Goal: Information Seeking & Learning: Find specific page/section

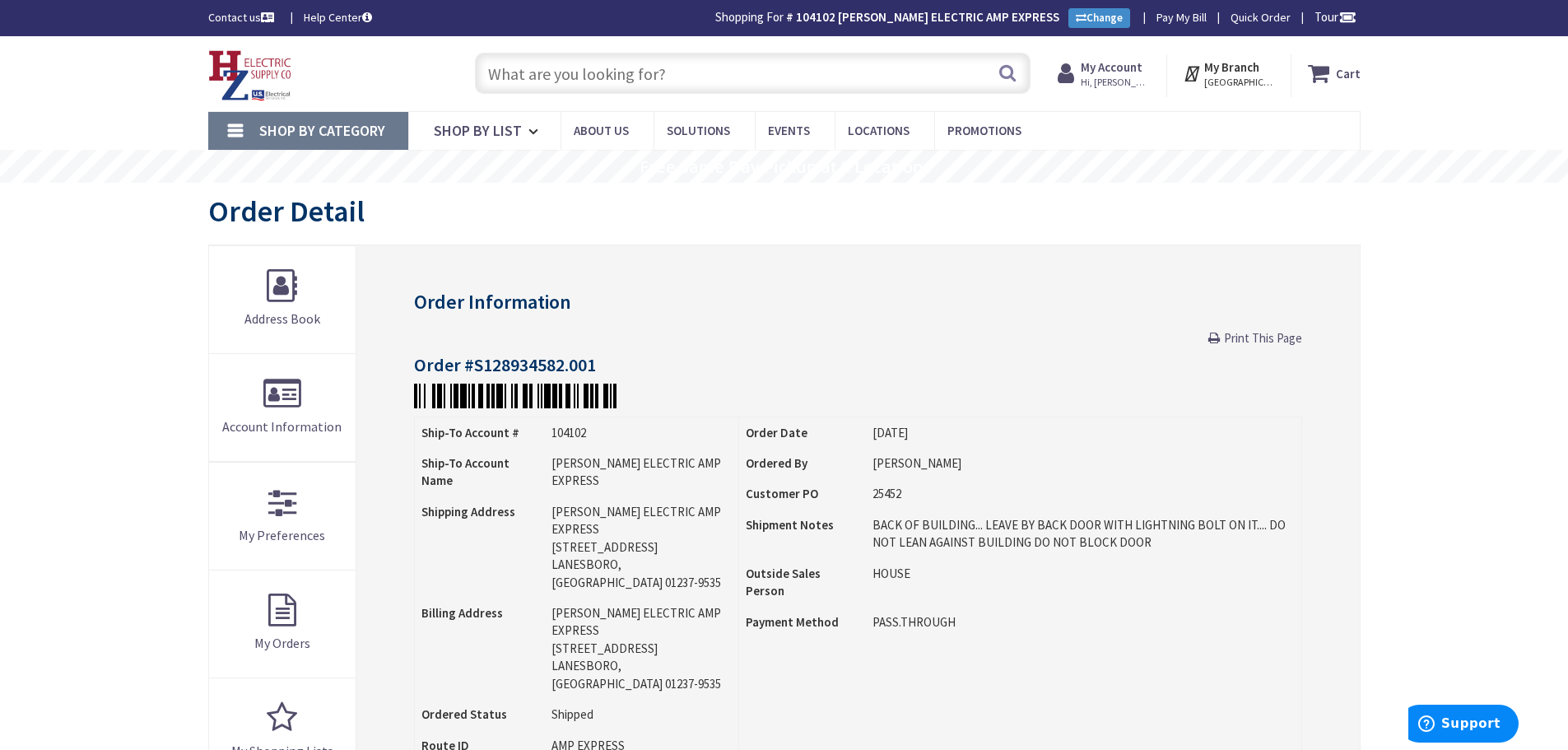
click at [582, 71] on input "text" at bounding box center [753, 74] width 556 height 41
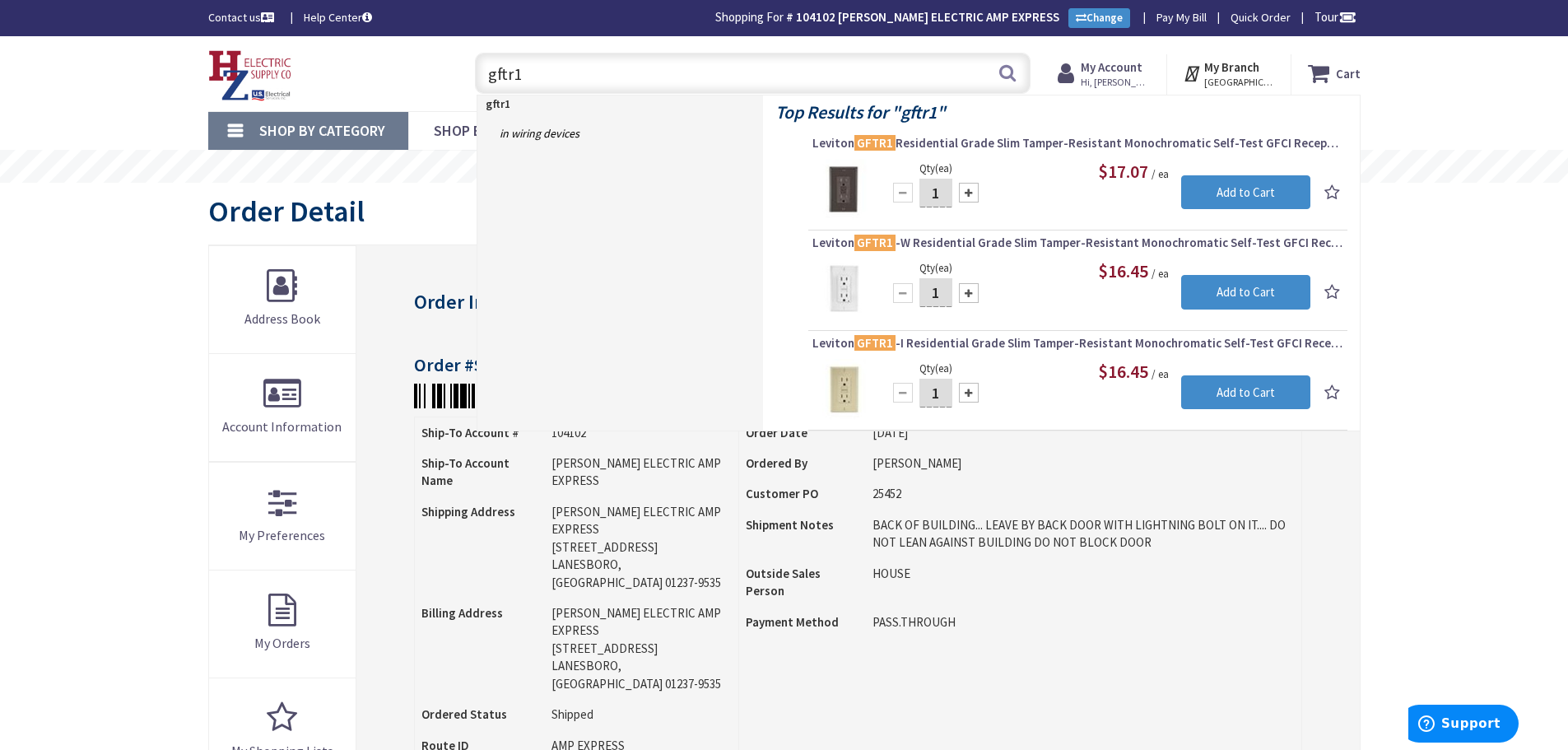
drag, startPoint x: 551, startPoint y: 72, endPoint x: 110, endPoint y: 130, distance: 444.8
click at [110, 128] on div "Skip to Content Toggle Nav gftr1 gftr1 Search Cart My Cart Close" at bounding box center [784, 760] width 1568 height 1448
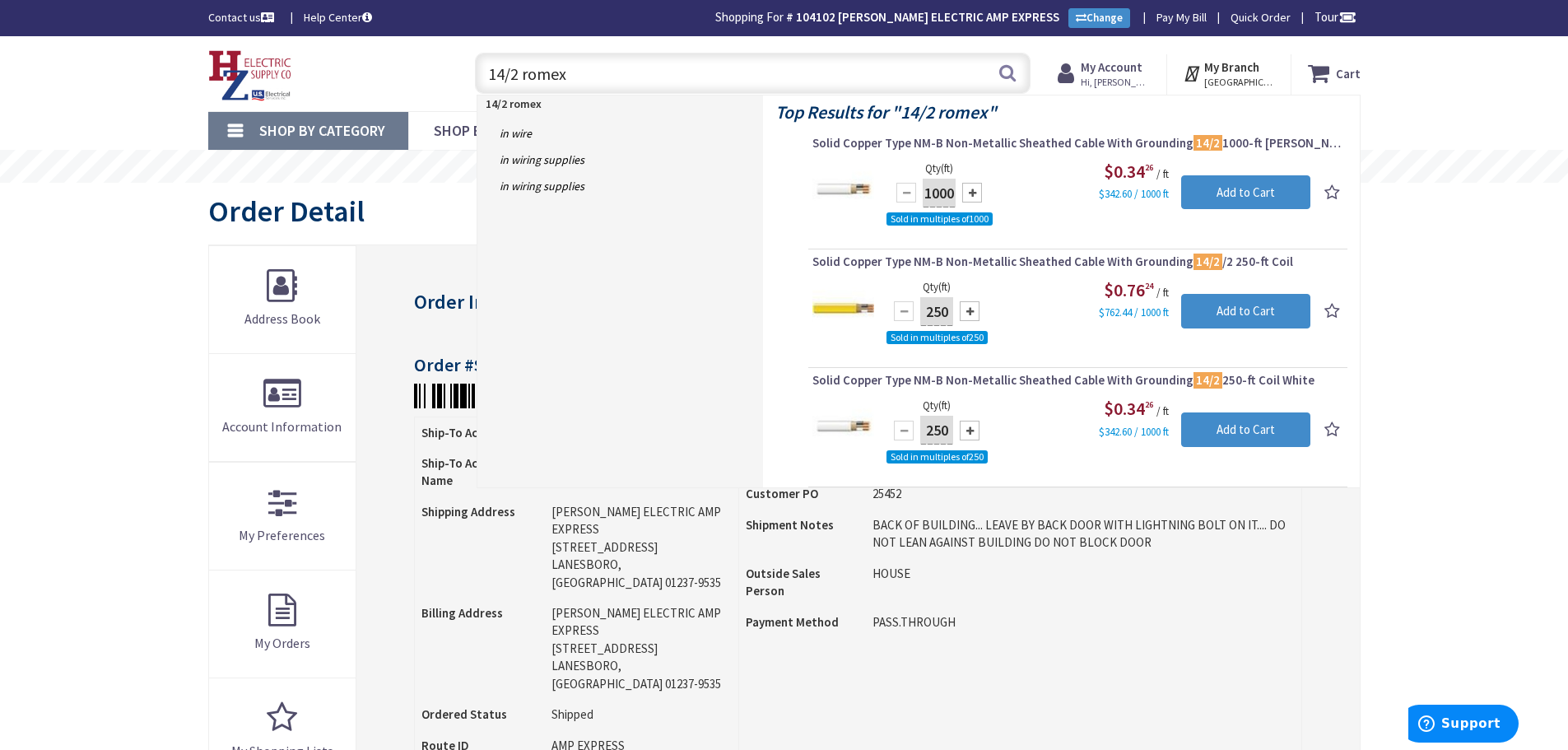
type input "14/2 romex"
click at [1111, 73] on strong "My Account" at bounding box center [1111, 67] width 62 height 16
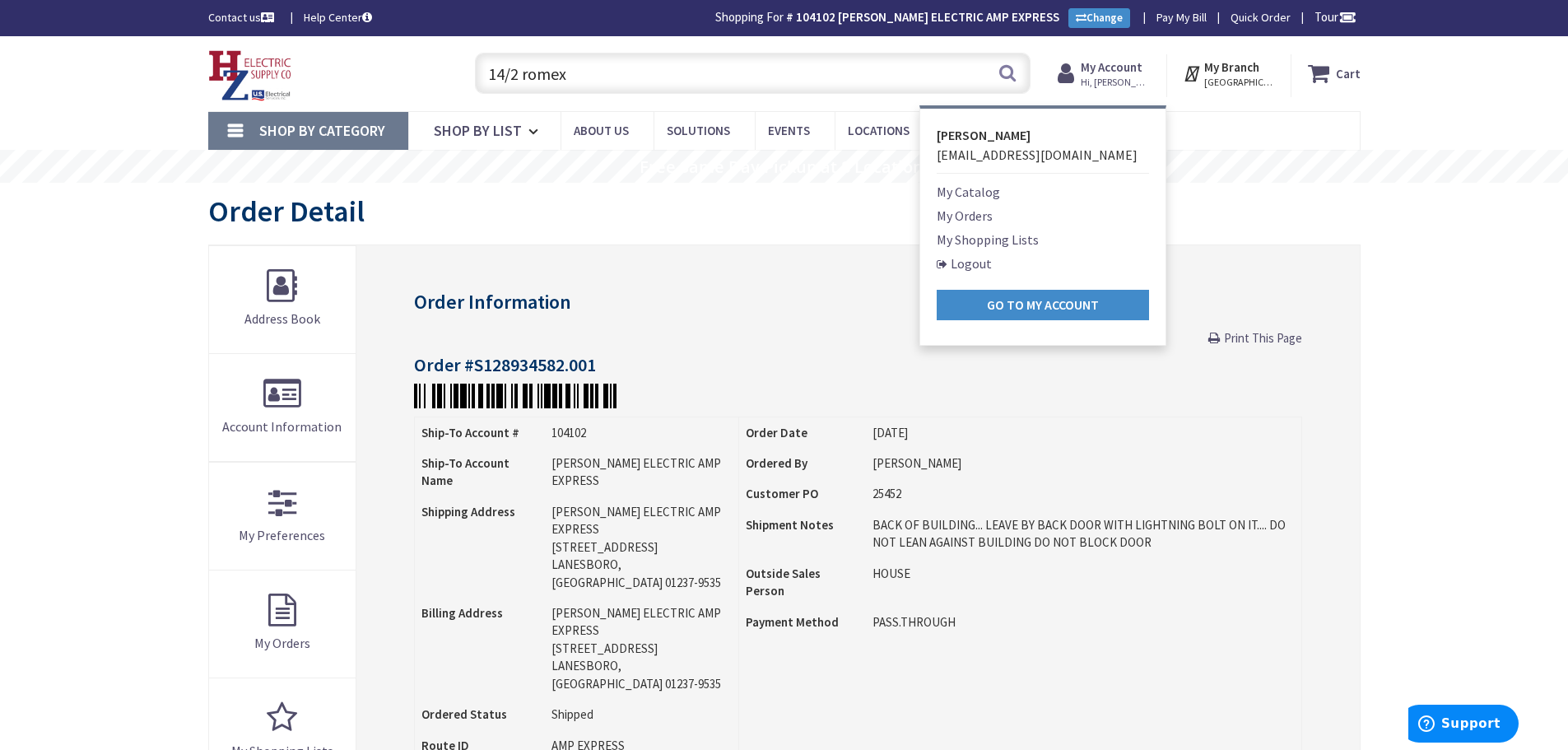
click at [977, 215] on link "My Orders" at bounding box center [965, 216] width 56 height 20
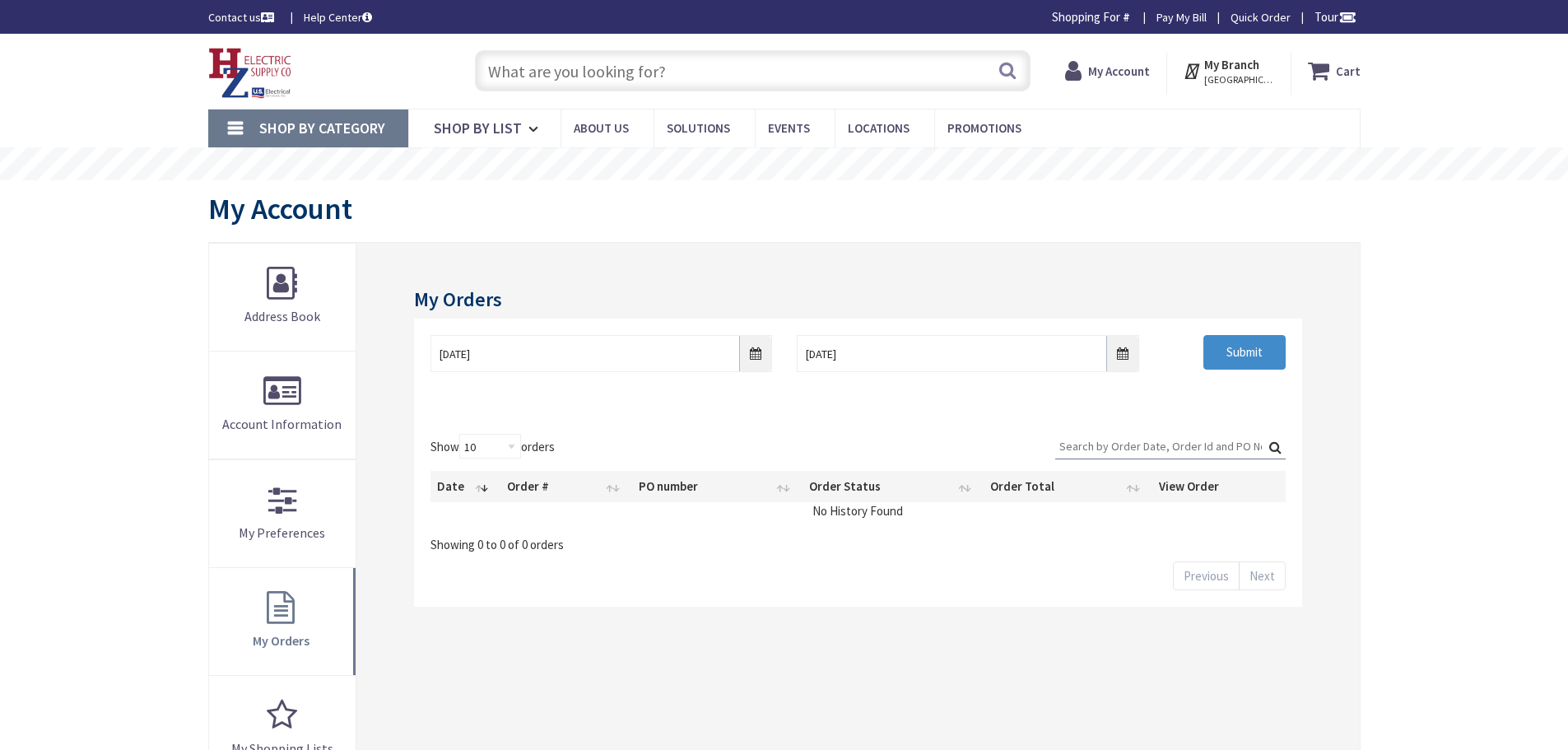
type input "[PERSON_NAME][GEOGRAPHIC_DATA], [GEOGRAPHIC_DATA]"
click at [757, 349] on input "10/2/2025" at bounding box center [600, 353] width 342 height 37
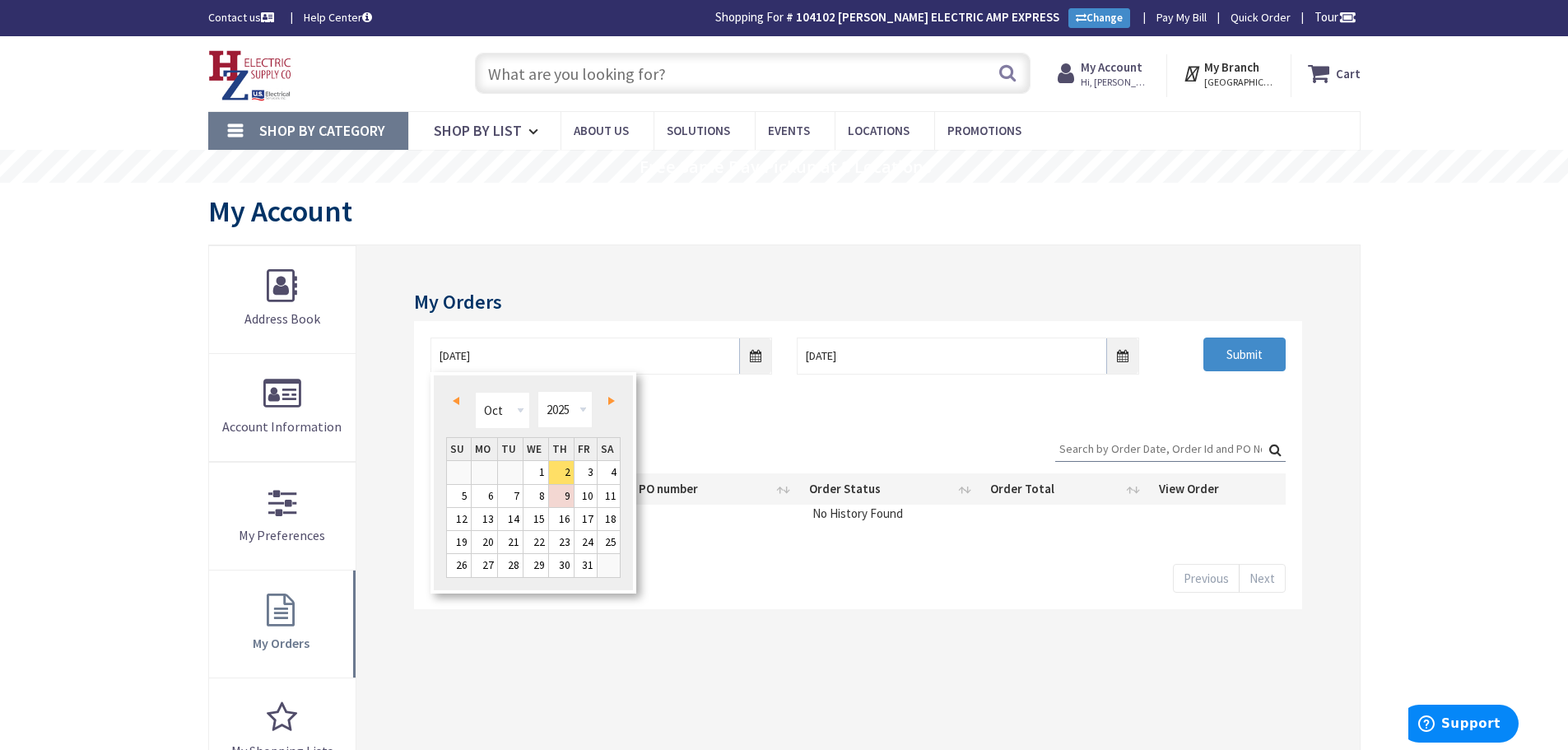
click at [612, 406] on link "Next" at bounding box center [607, 401] width 23 height 23
click at [583, 410] on select "1980 1981 1982 1983 1984 1985 1986 1987 1988 1989 1990 1991 1992 1993 1994 1995…" at bounding box center [565, 409] width 55 height 37
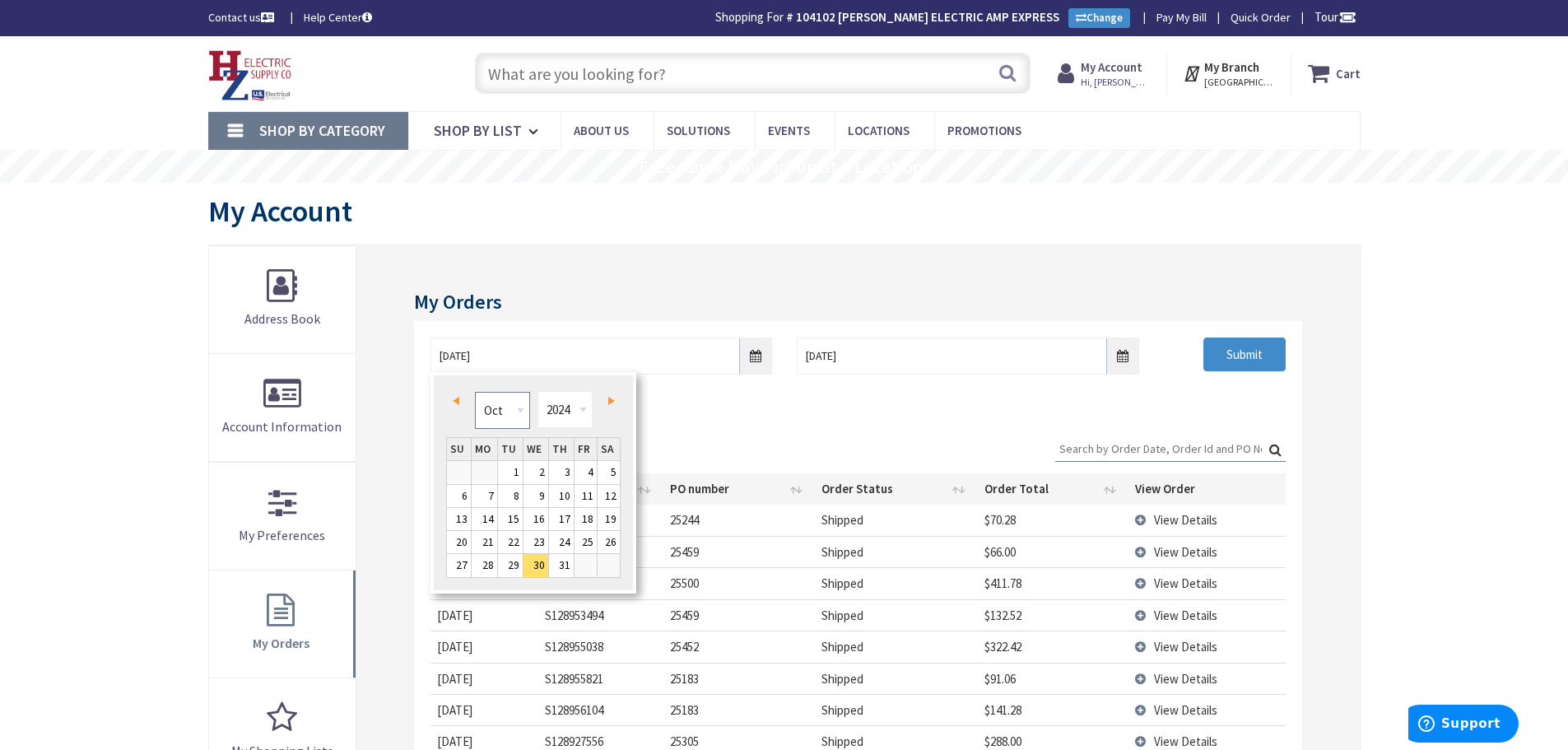
click at [500, 406] on select "Jan Feb Mar Apr May Jun Jul Aug Sep Oct Nov Dec" at bounding box center [503, 410] width 55 height 37
click at [726, 415] on div "01/29/2024 10/9/2025 Submit" at bounding box center [858, 370] width 888 height 98
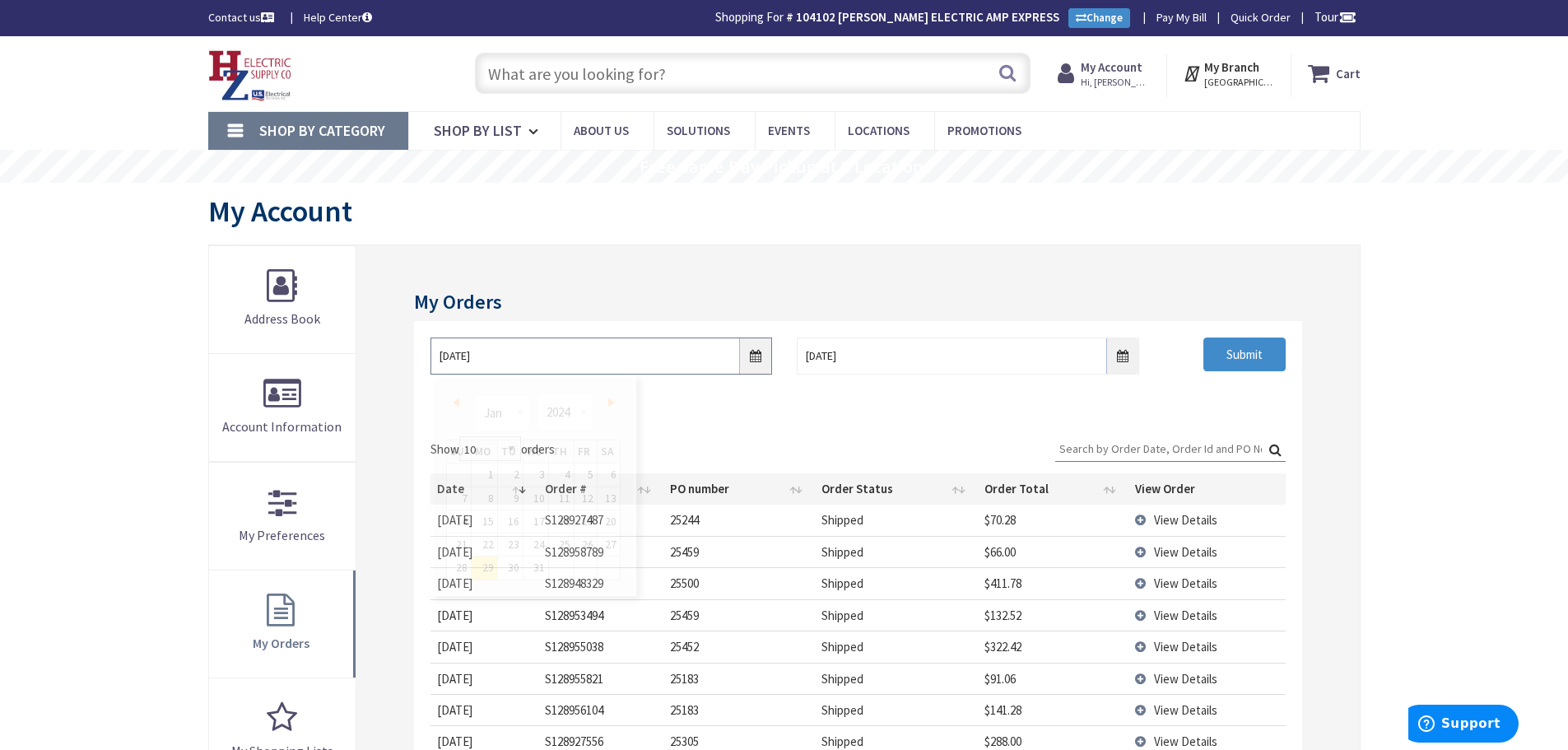
click at [758, 355] on input "01/29/2024" at bounding box center [600, 356] width 342 height 37
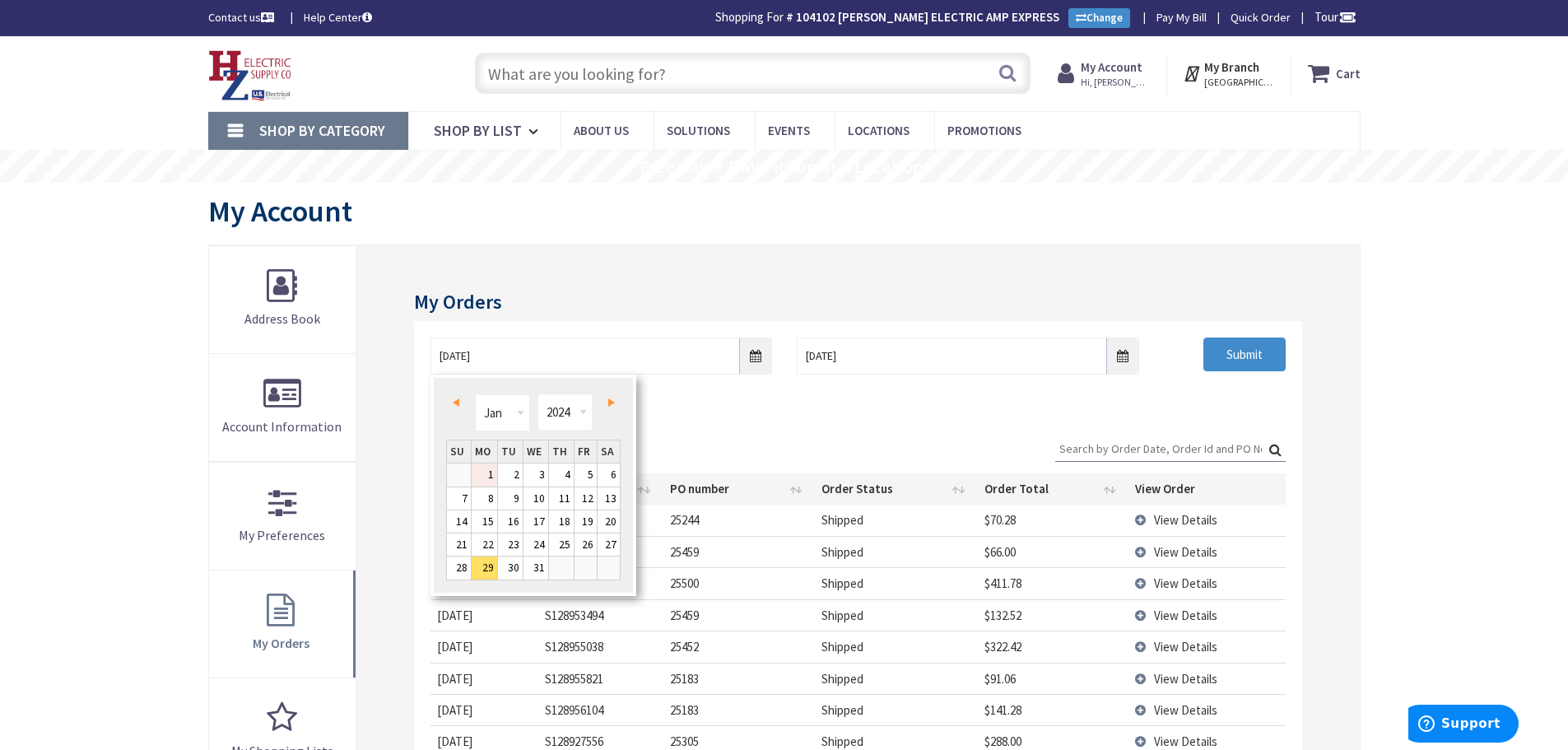
click at [495, 474] on link "1" at bounding box center [484, 474] width 26 height 23
type input "01/01/2024"
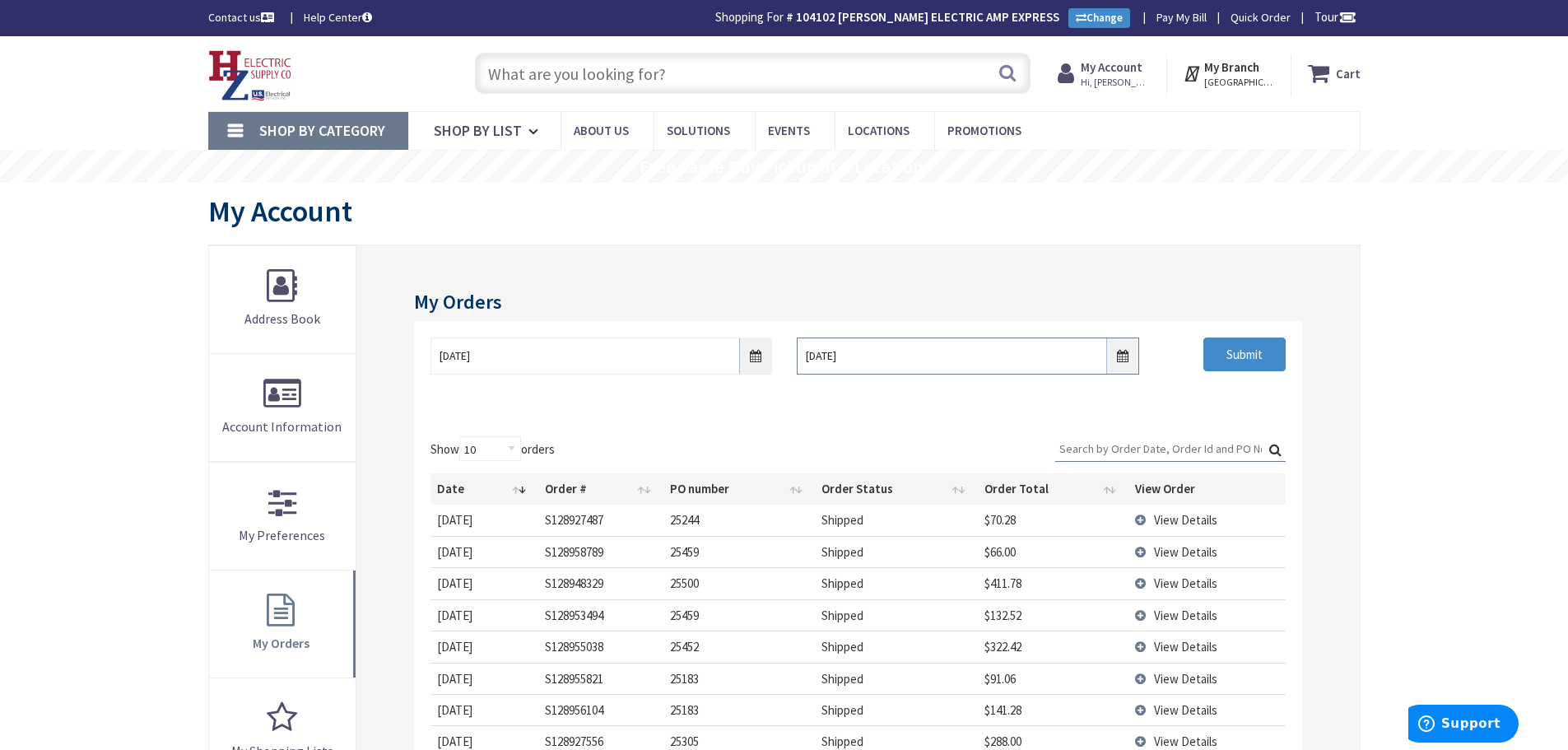
click at [1120, 354] on input "10/9/2025" at bounding box center [968, 356] width 342 height 37
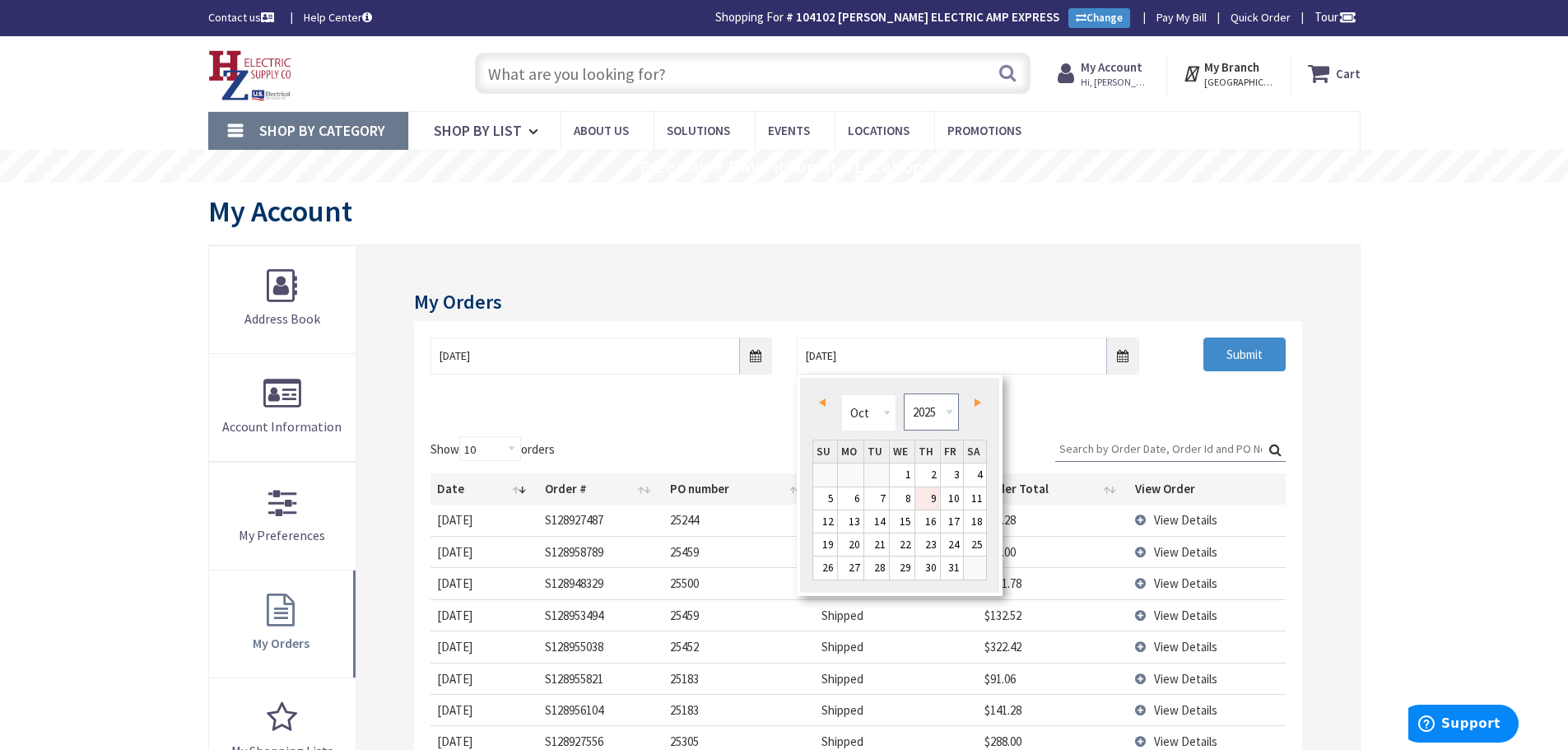
click at [948, 412] on select "1980 1981 1982 1983 1984 1985 1986 1987 1988 1989 1990 1991 1992 1993 1994 1995…" at bounding box center [931, 412] width 55 height 37
click at [880, 410] on select "Jan Feb Mar Apr May Jun Jul Aug Sep Oct Nov Dec" at bounding box center [869, 413] width 55 height 37
click at [879, 565] on link "31" at bounding box center [876, 567] width 25 height 23
type input "12/31/2024"
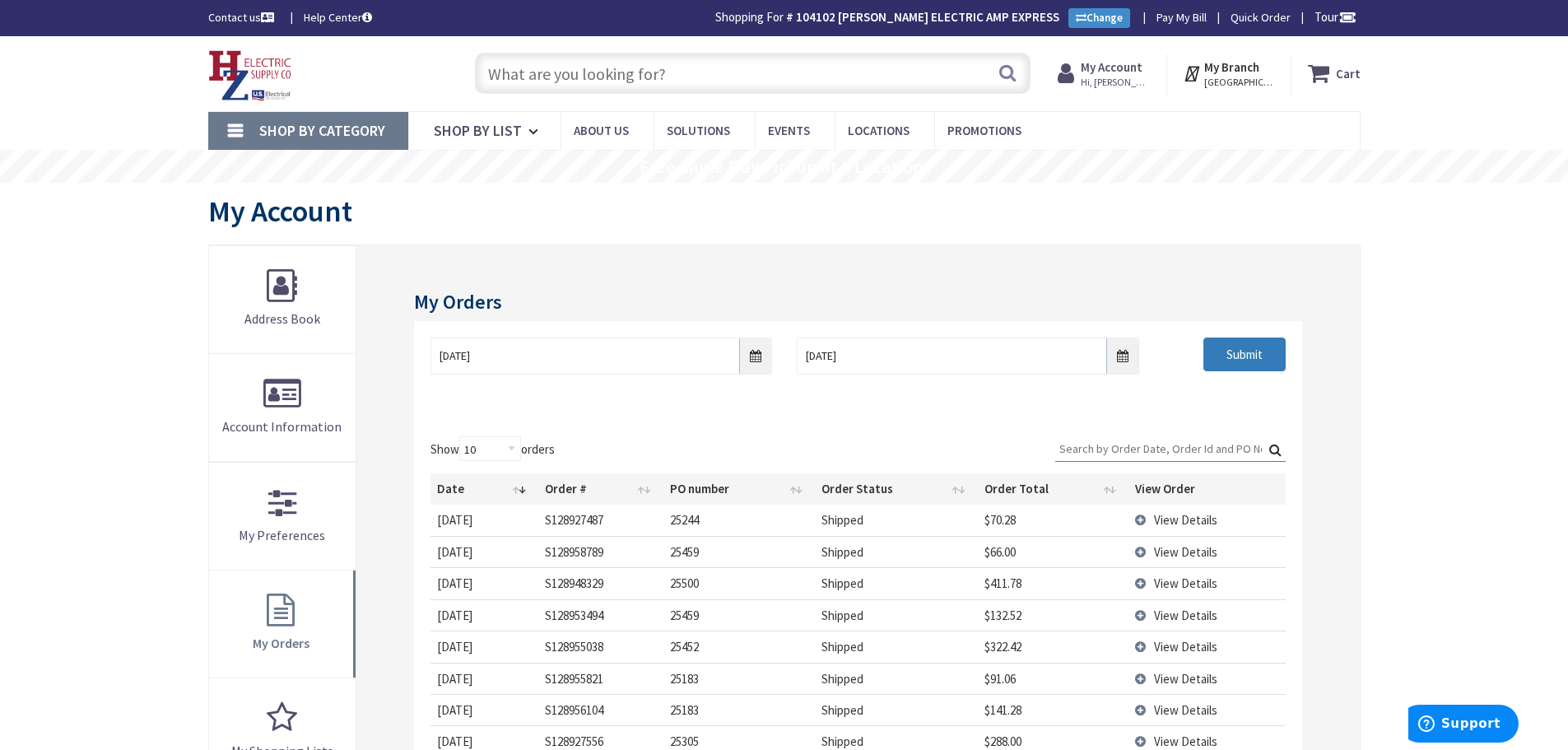
click at [1230, 360] on input "Submit" at bounding box center [1245, 354] width 83 height 34
drag, startPoint x: 1095, startPoint y: 442, endPoint x: 1085, endPoint y: 435, distance: 12.2
click at [1095, 443] on input "Search:" at bounding box center [1170, 448] width 230 height 25
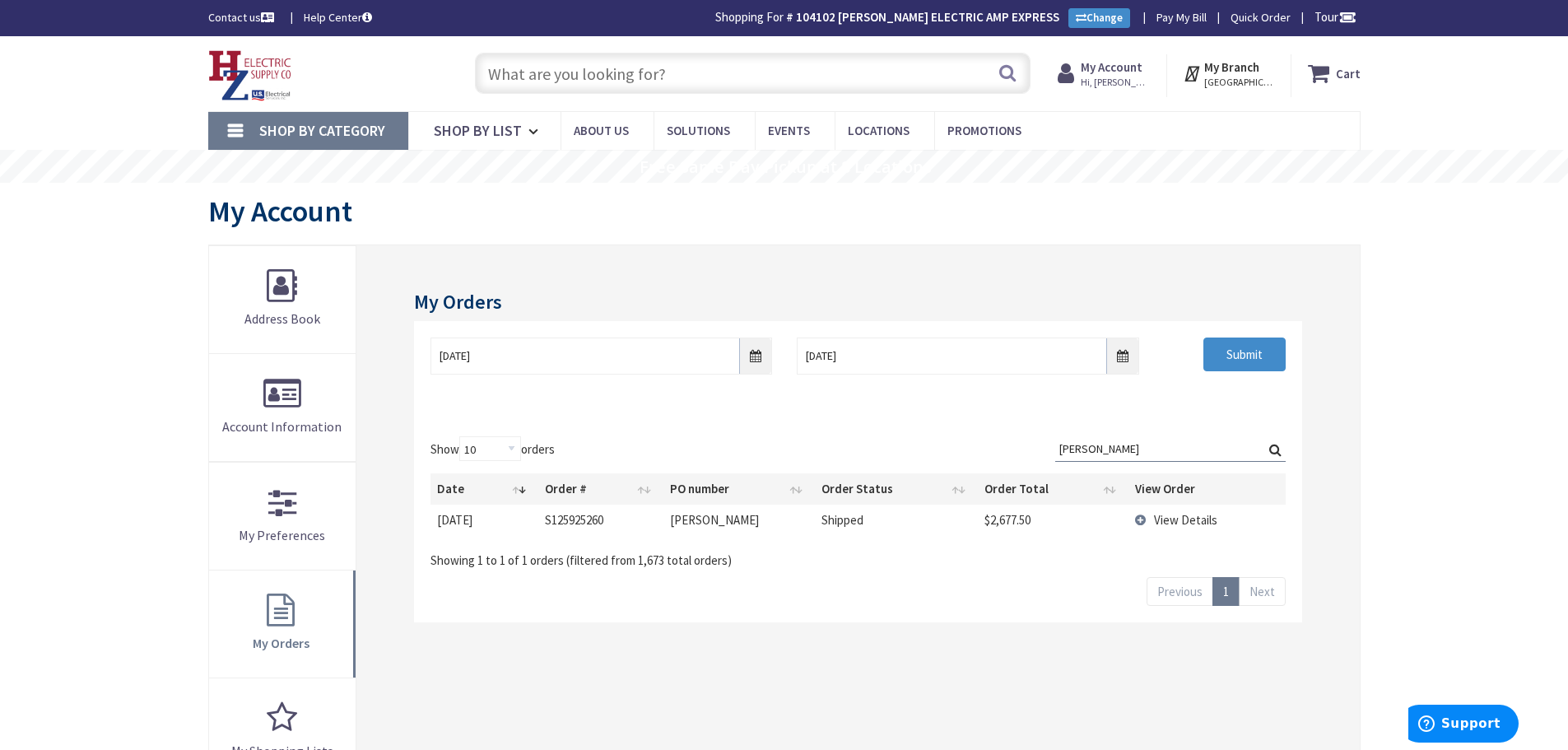
type input "tim"
click at [1160, 517] on span "View Details" at bounding box center [1186, 520] width 63 height 16
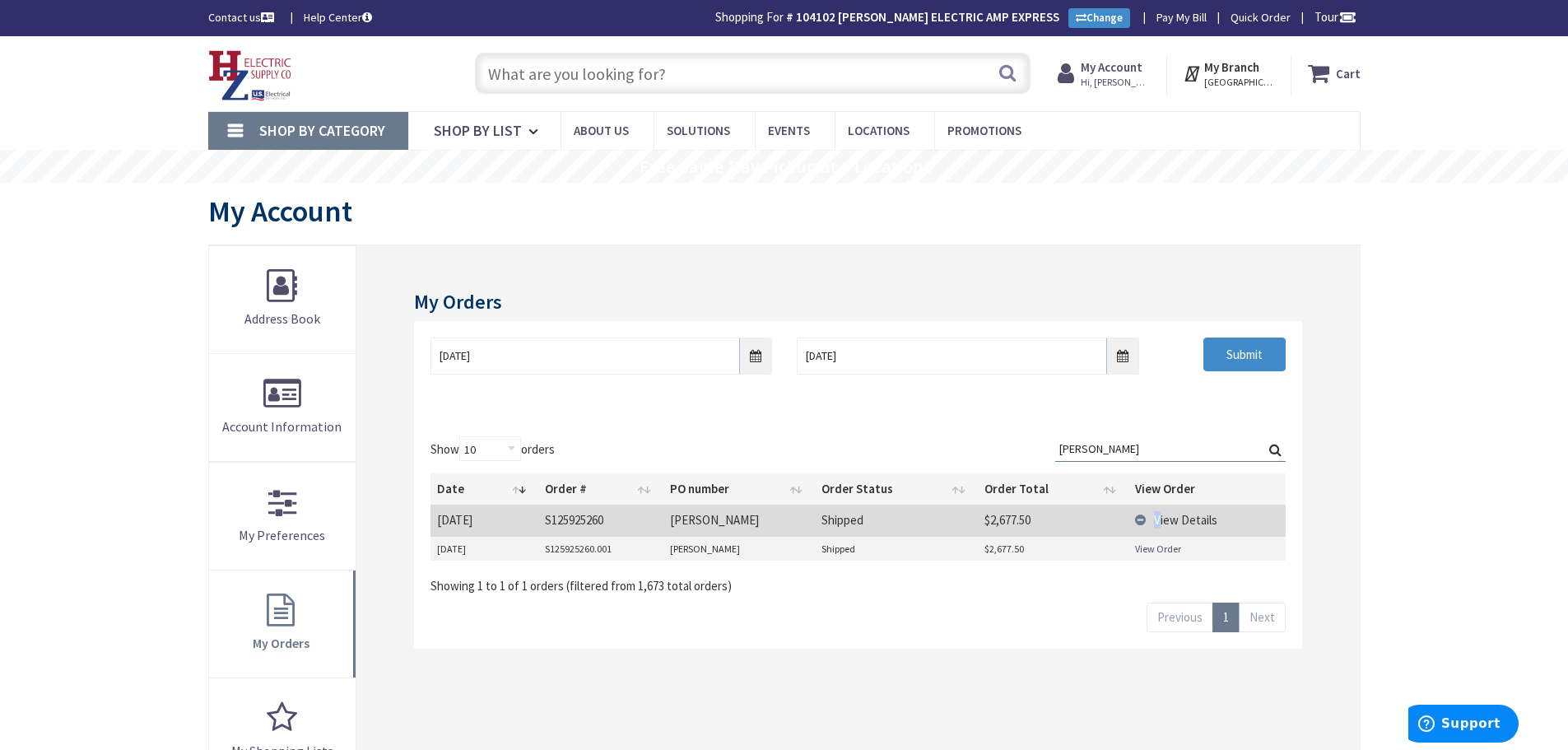
click at [1156, 546] on link "View Order" at bounding box center [1158, 548] width 46 height 14
drag, startPoint x: 525, startPoint y: 73, endPoint x: 606, endPoint y: 78, distance: 81.2
click at [529, 75] on input "text" at bounding box center [753, 74] width 556 height 41
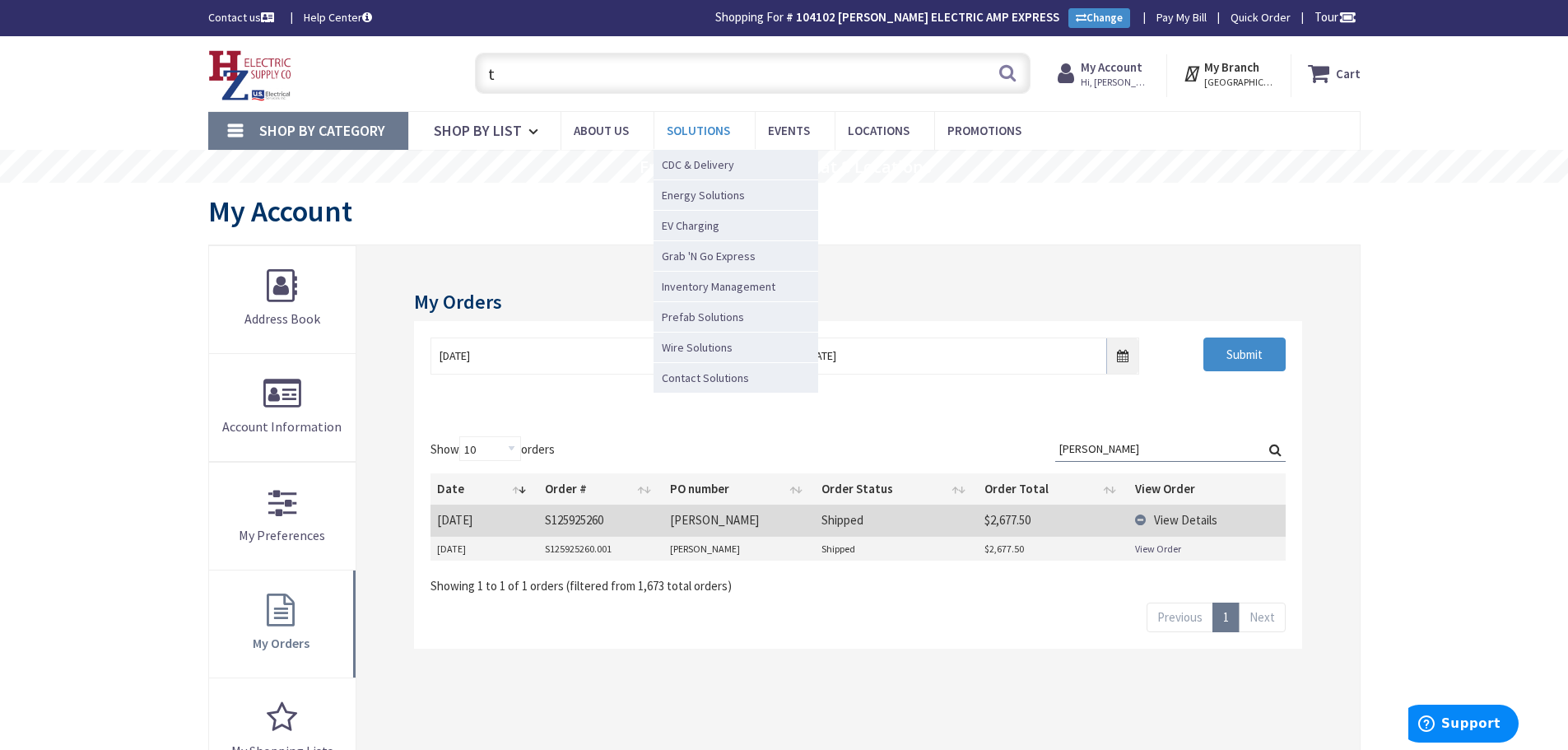
type input "tp"
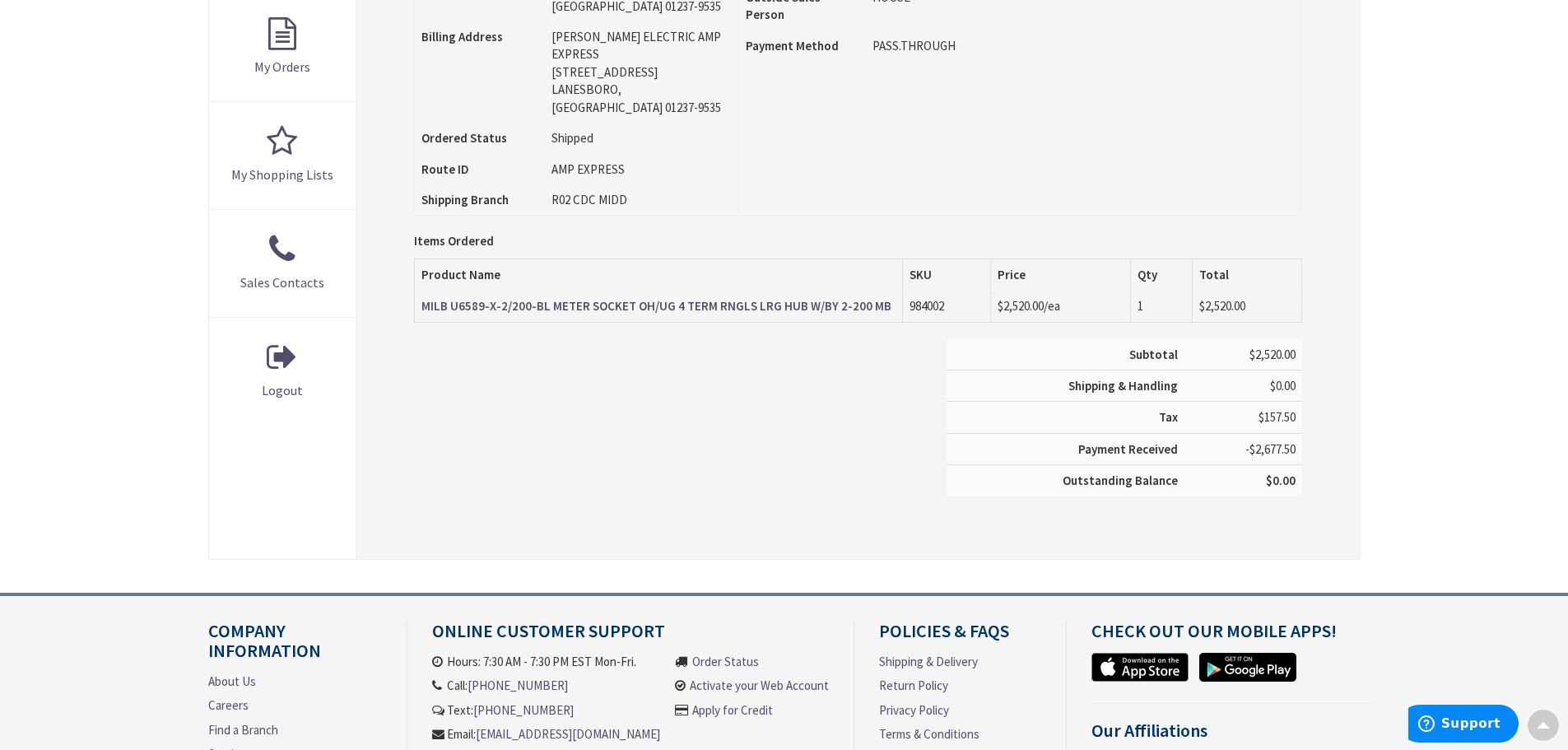
scroll to position [579, 0]
click at [761, 295] on strong "MILB U6589-X-2/200-BL METER SOCKET OH/UG 4 TERM RNGLS LRG HUB W/BY 2-200 MB" at bounding box center [657, 303] width 470 height 16
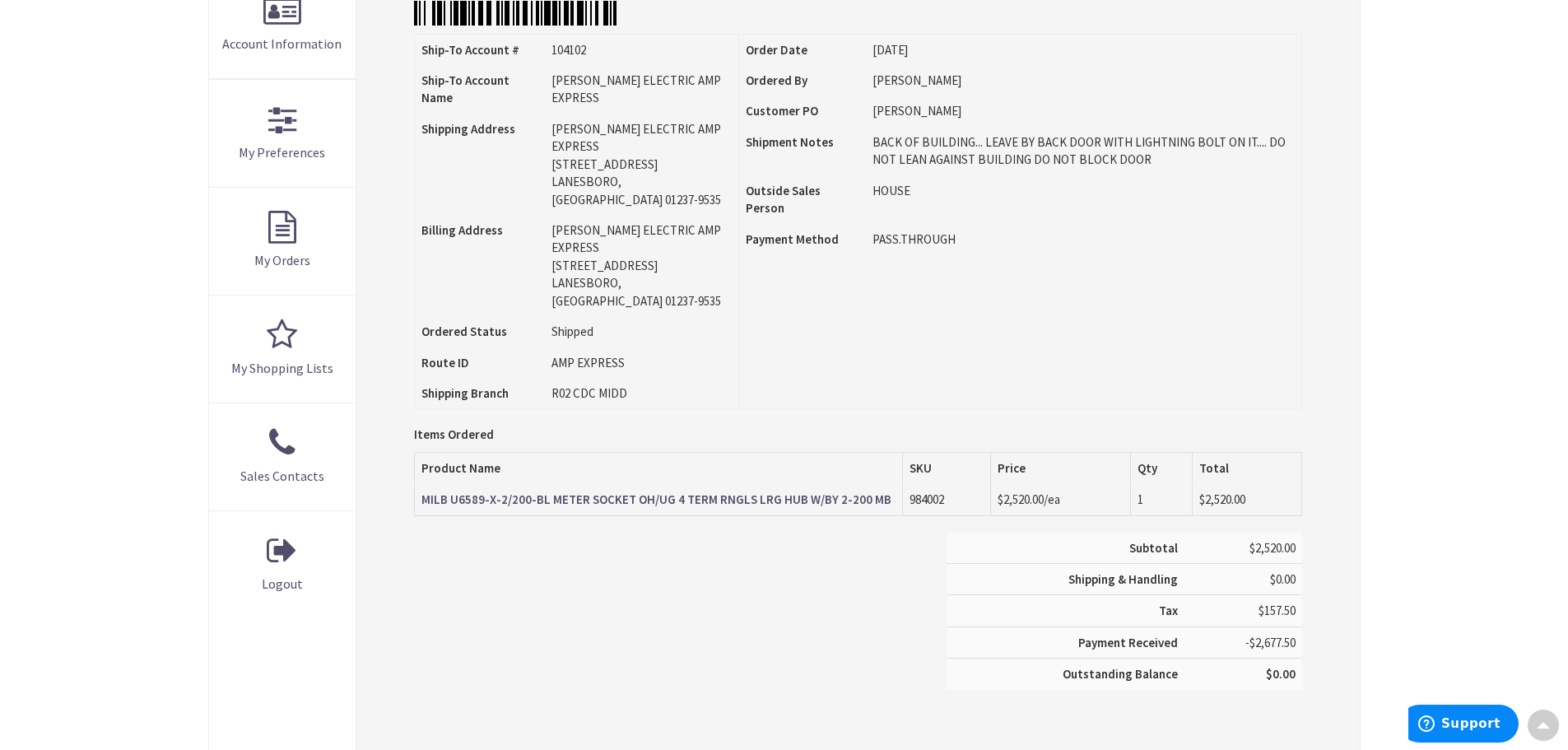
scroll to position [85, 0]
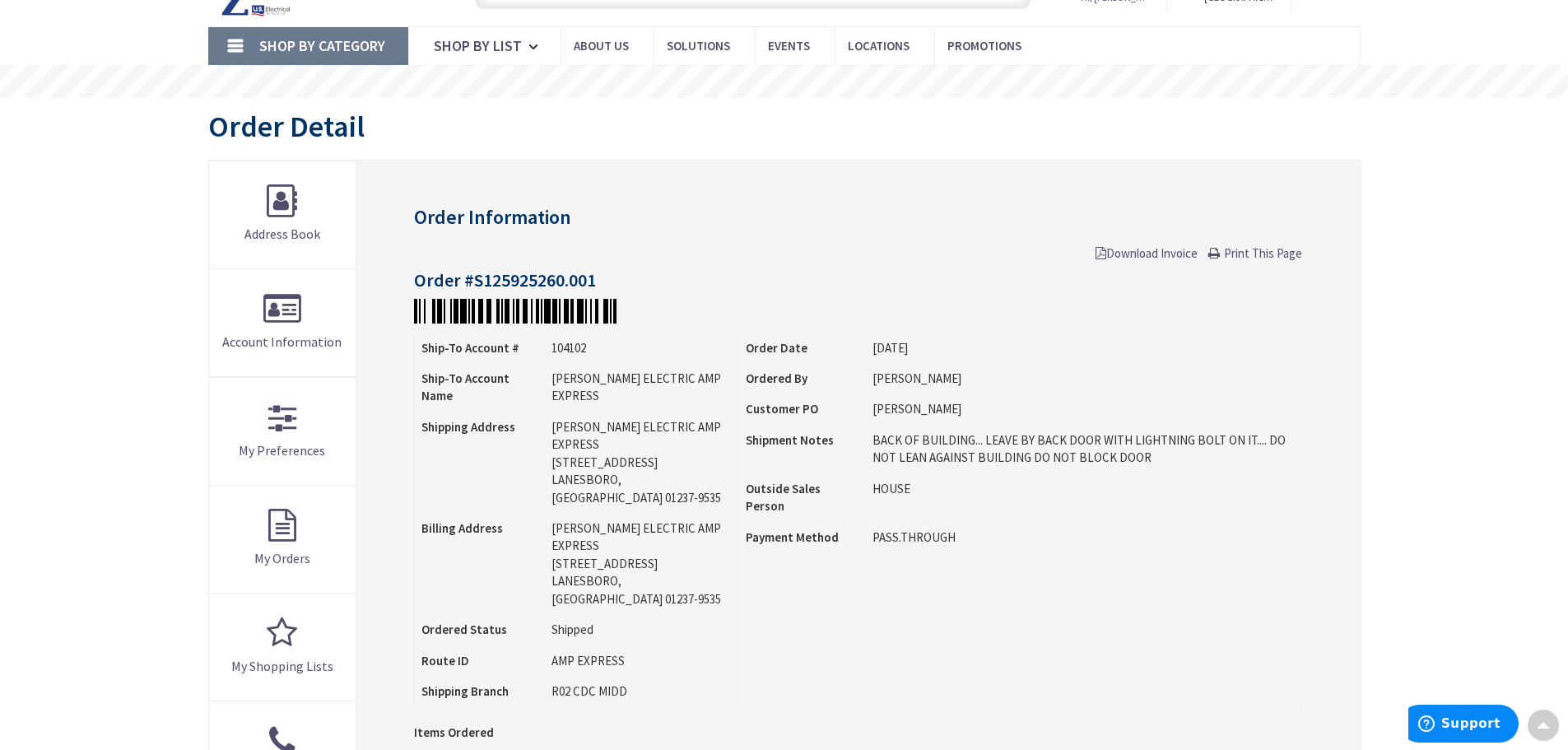
click at [1120, 250] on span "Download Invoice" at bounding box center [1147, 253] width 102 height 16
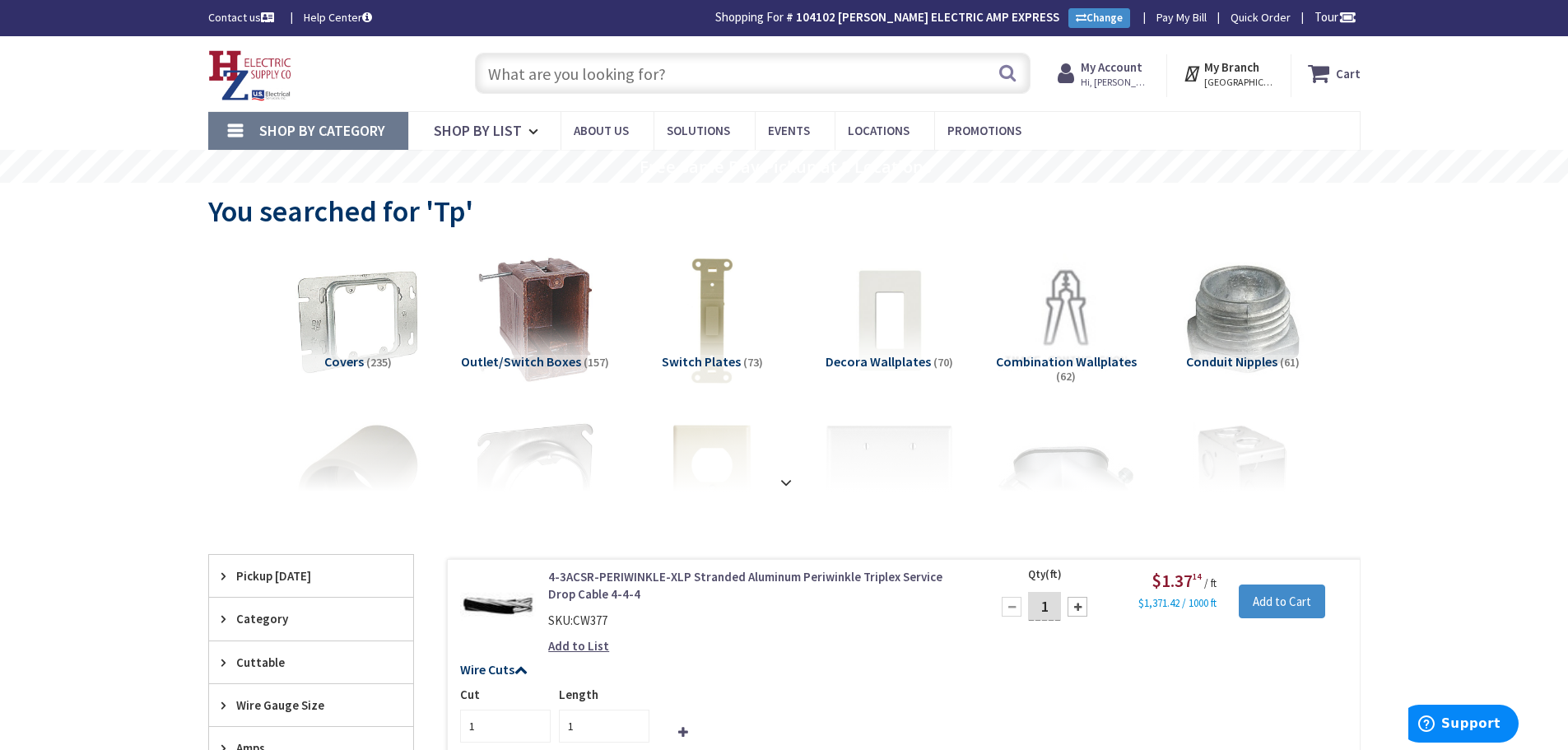
click at [538, 91] on input "text" at bounding box center [753, 74] width 556 height 41
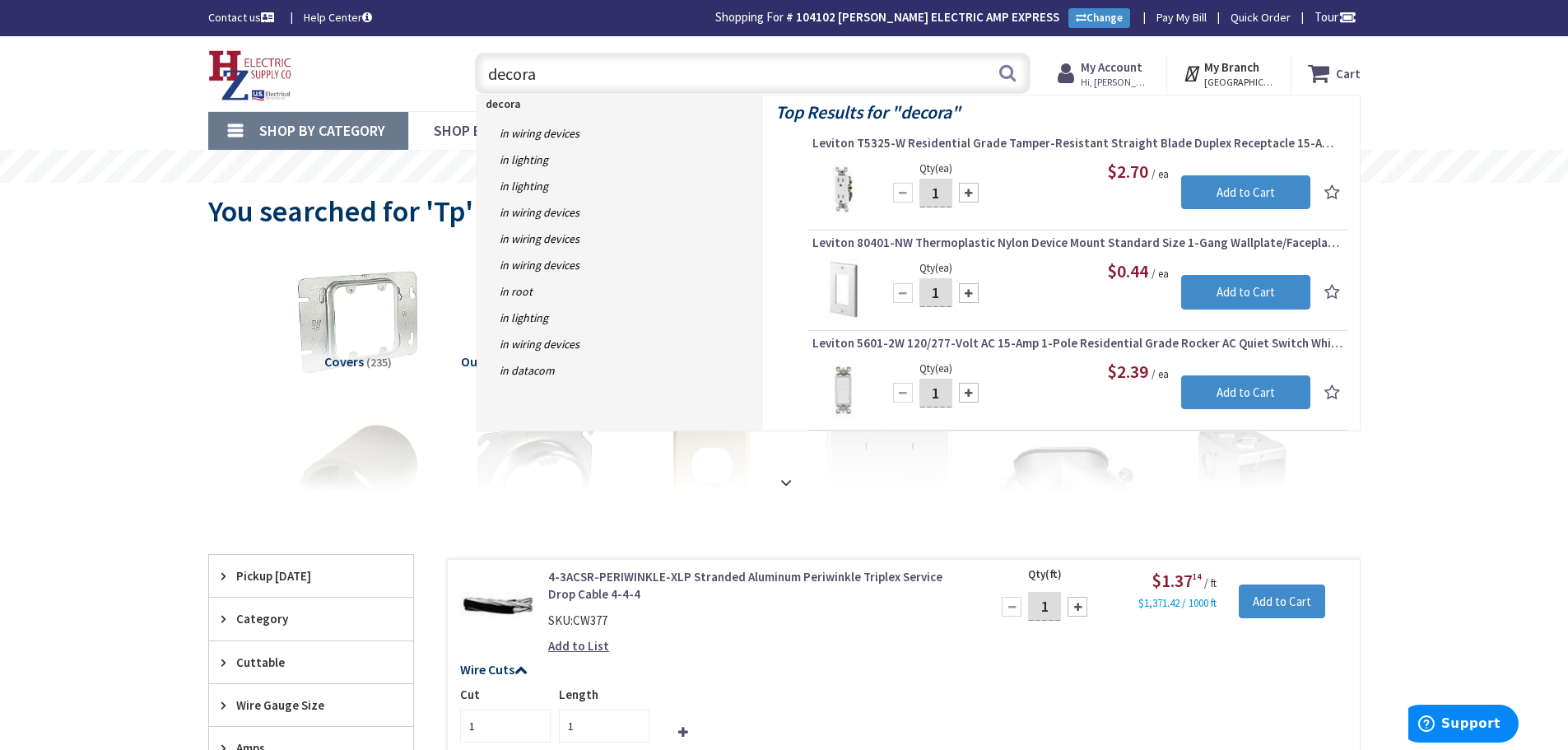
type input "decora"
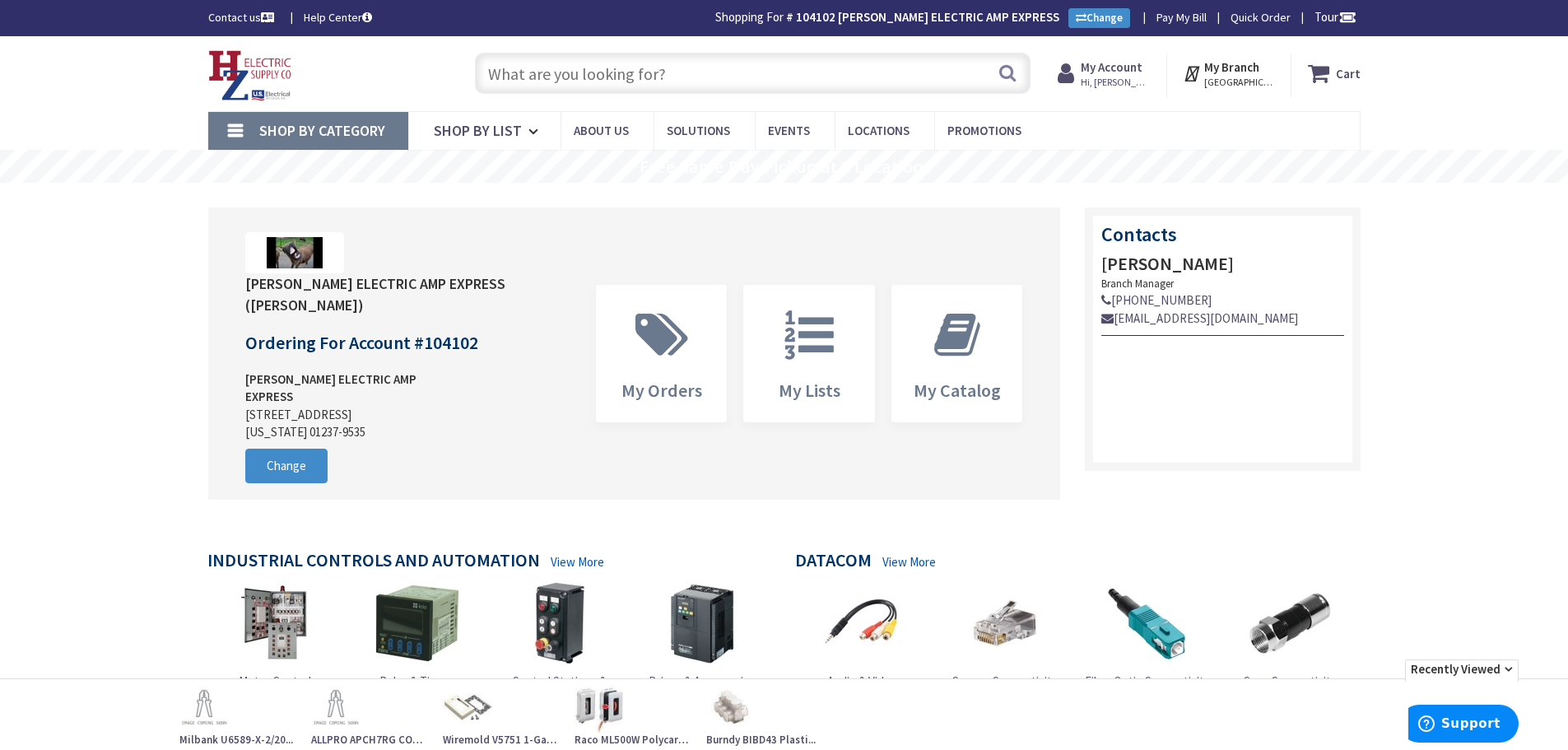
click at [646, 73] on input "text" at bounding box center [753, 74] width 556 height 41
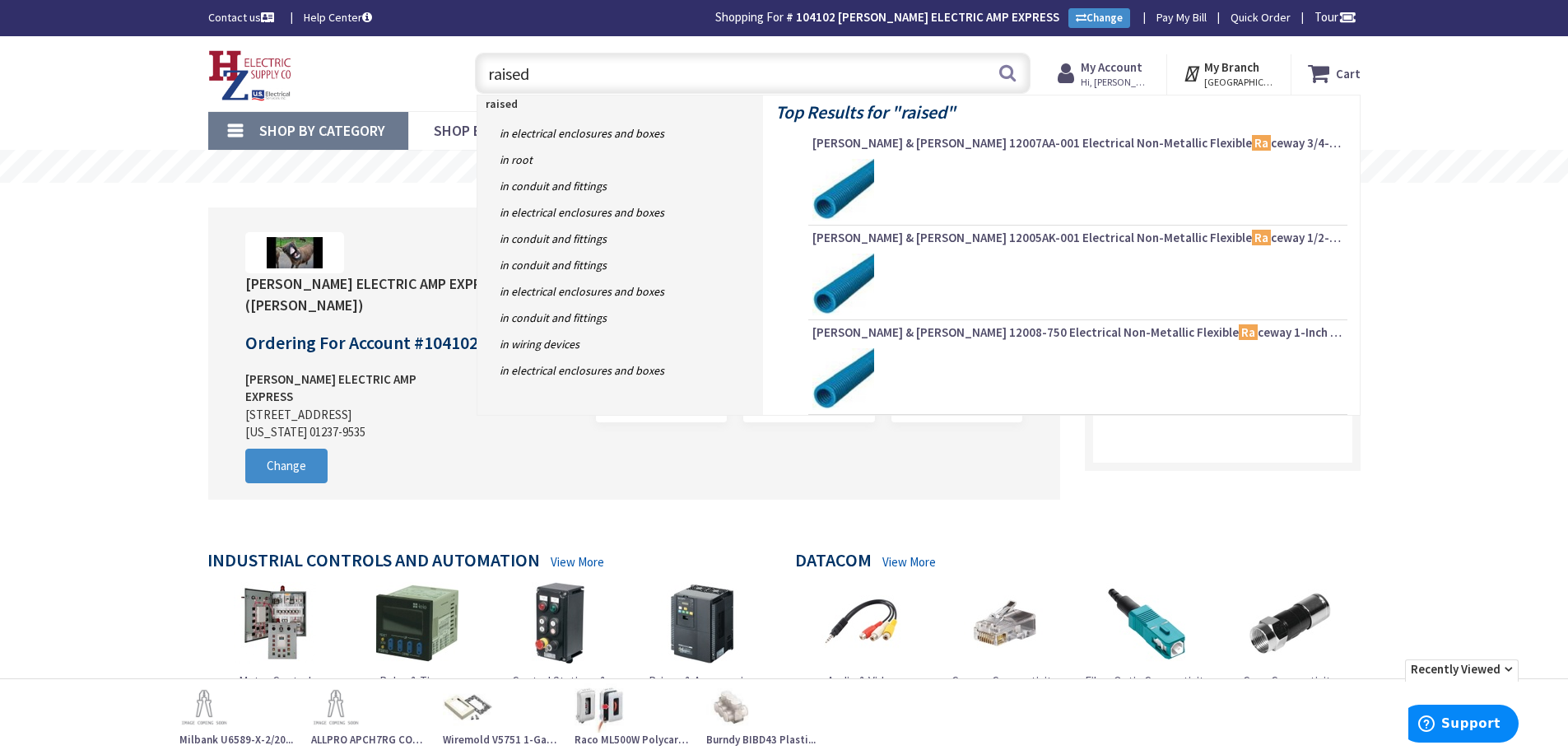
type input "raised"
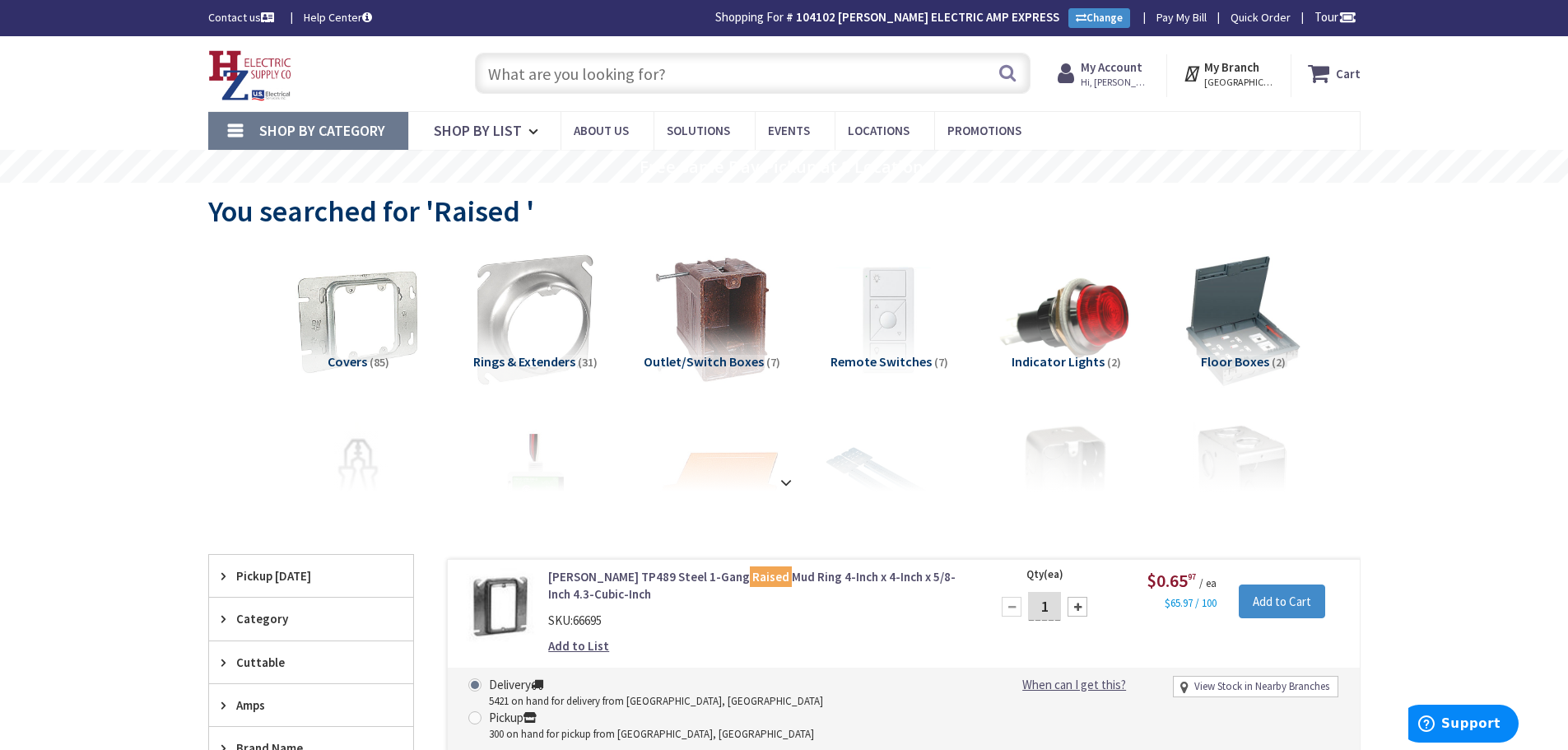
drag, startPoint x: 560, startPoint y: 88, endPoint x: 574, endPoint y: 105, distance: 22.0
click at [571, 97] on div "Search" at bounding box center [748, 73] width 564 height 53
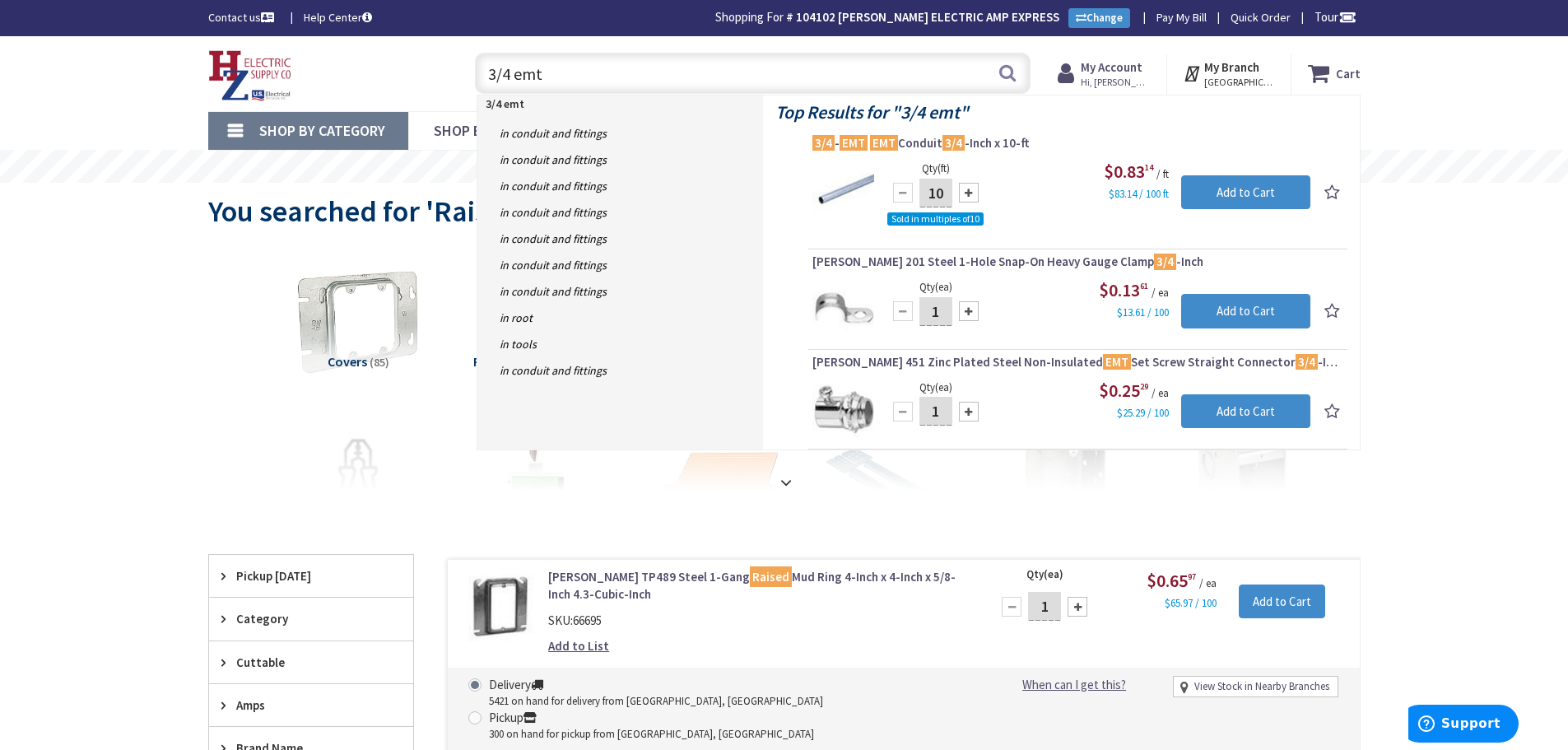
drag, startPoint x: 557, startPoint y: 78, endPoint x: 521, endPoint y: 107, distance: 46.2
click at [343, 99] on div "Toggle Nav 3/4 emt 3/4 emt Search Cart My Cart Close" at bounding box center [784, 74] width 1177 height 55
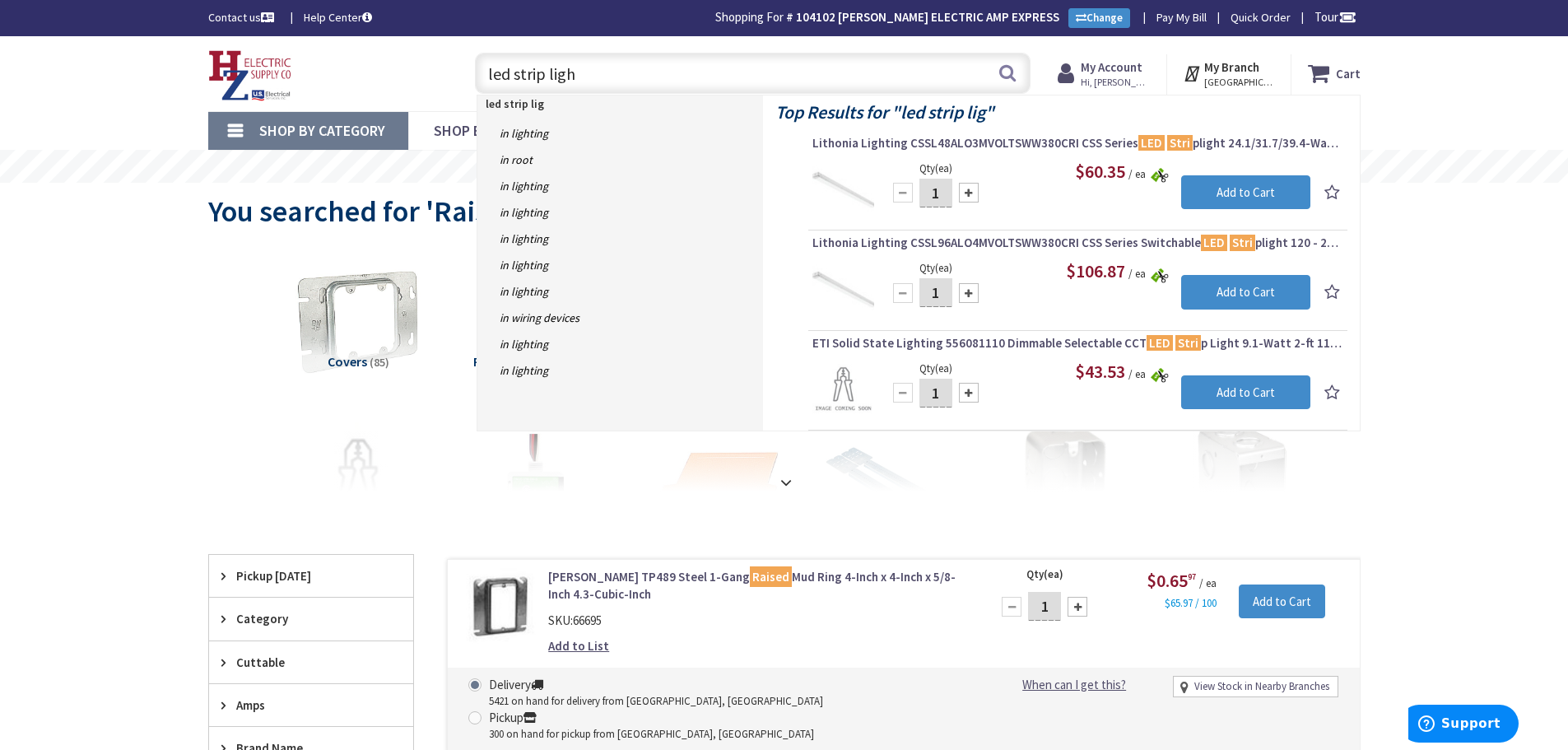
type input "led strip light"
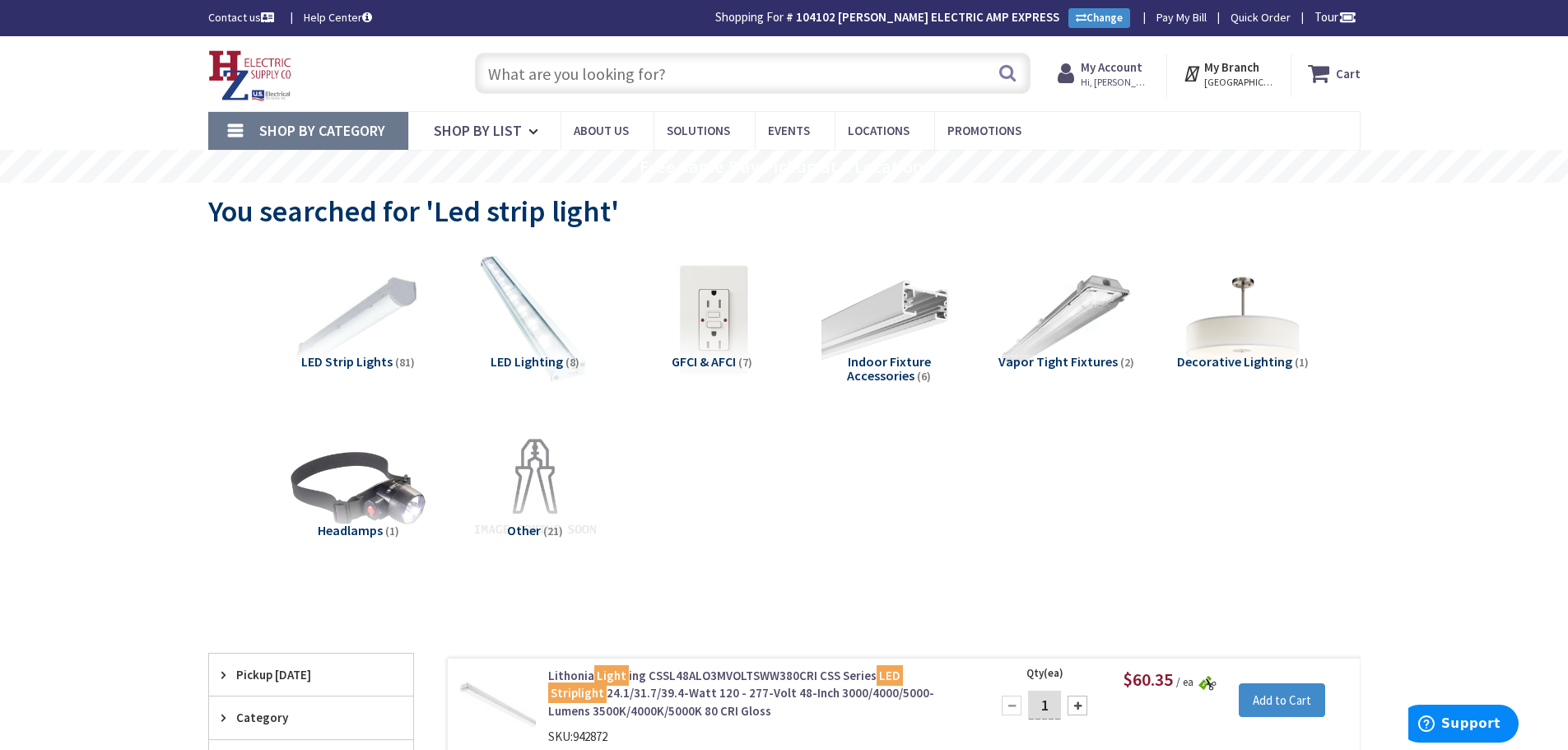
drag, startPoint x: 525, startPoint y: 85, endPoint x: 533, endPoint y: 85, distance: 8.0
click at [525, 85] on input "text" at bounding box center [753, 74] width 556 height 41
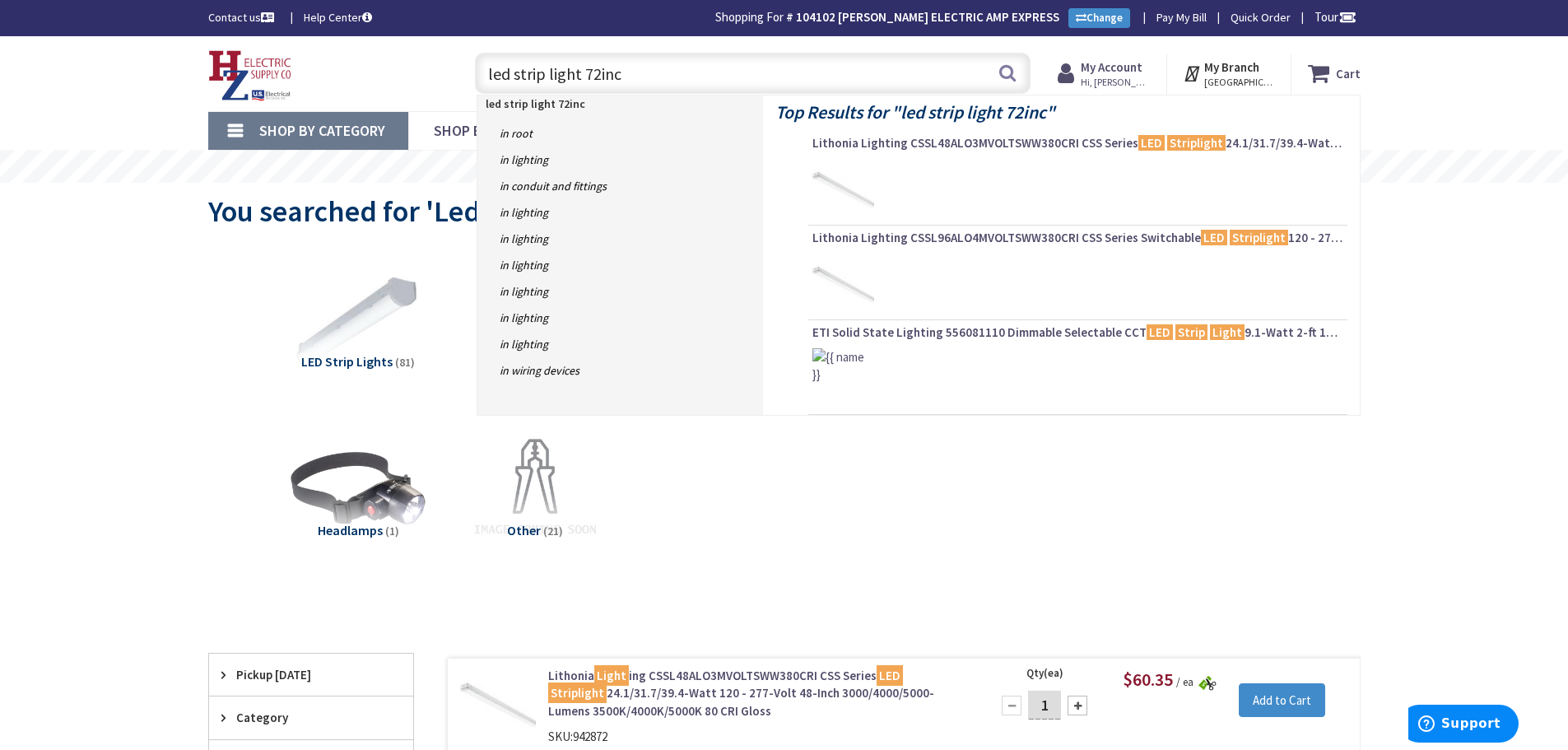
type input "led strip light 72inch"
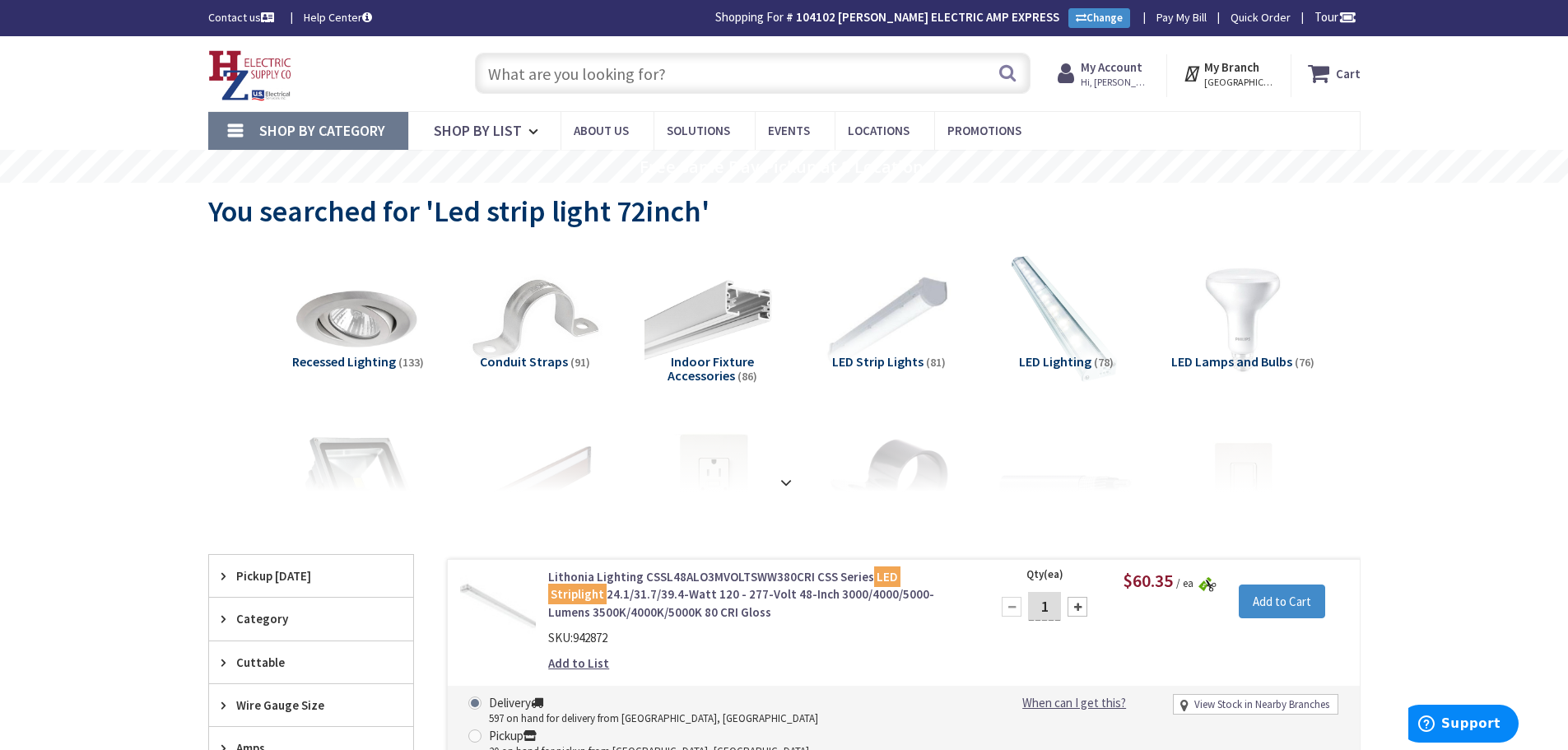
drag, startPoint x: 538, startPoint y: 64, endPoint x: 802, endPoint y: 107, distance: 267.5
click at [548, 67] on input "text" at bounding box center [753, 74] width 556 height 41
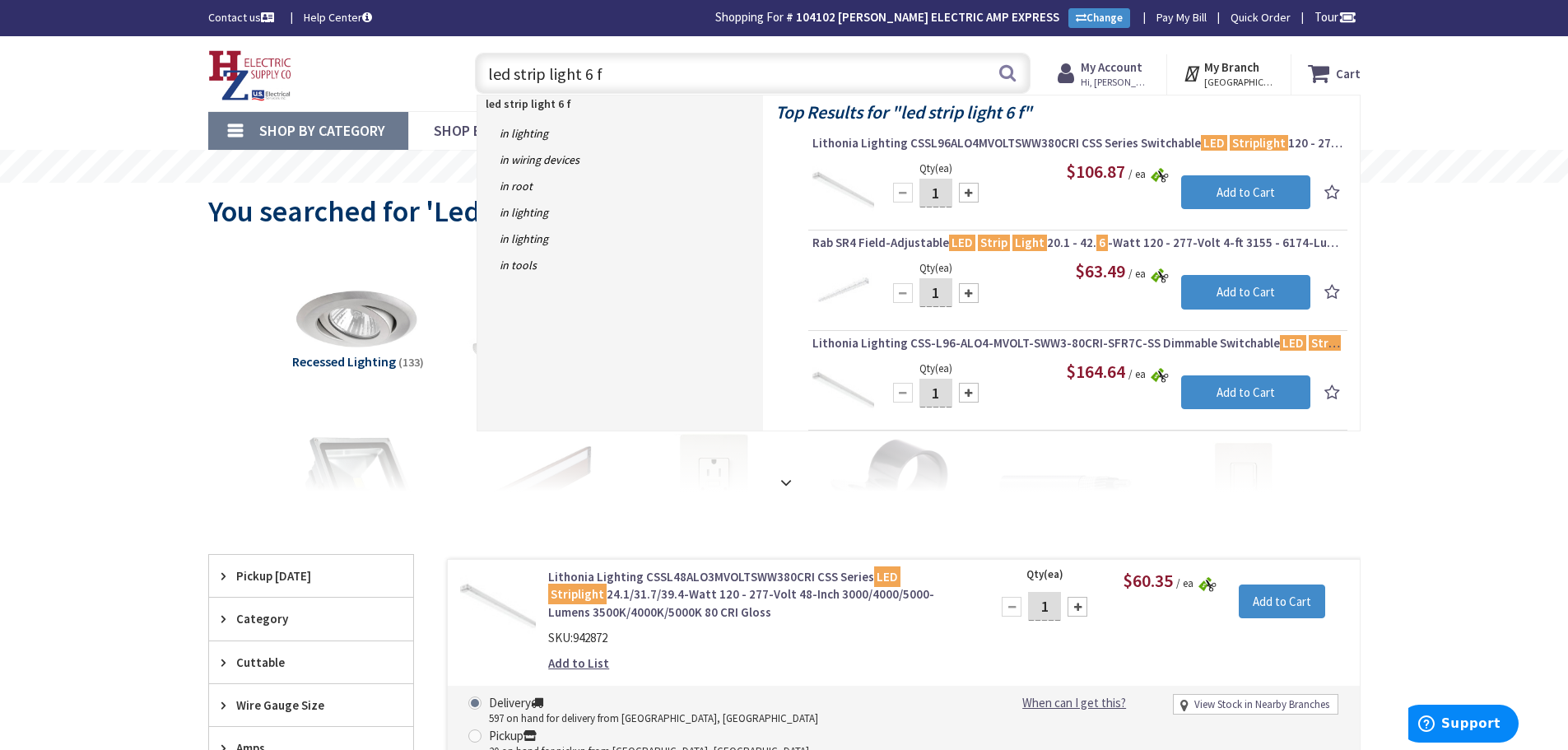
type input "led strip light 6 ft"
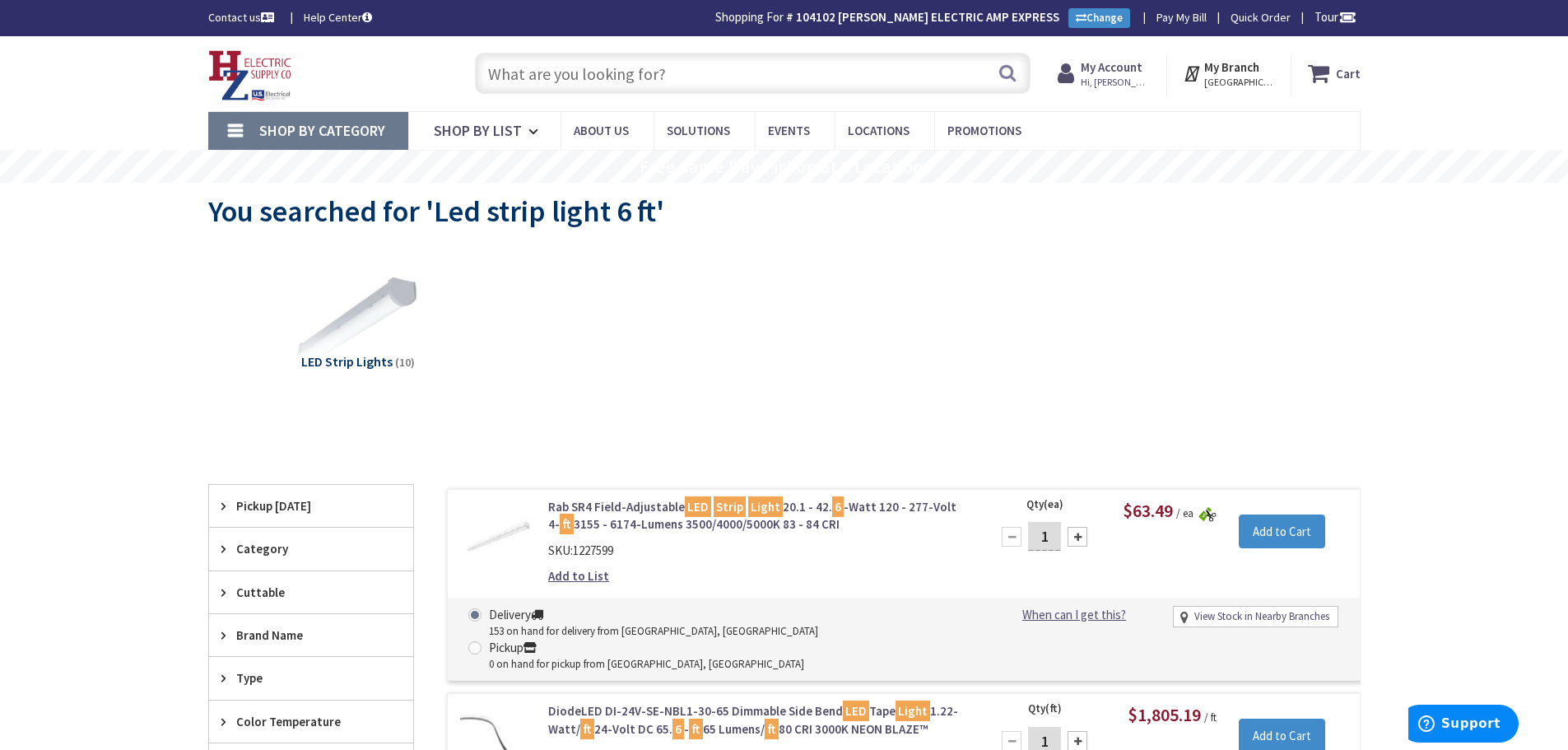
click at [343, 362] on span "LED Strip Lights" at bounding box center [346, 361] width 92 height 17
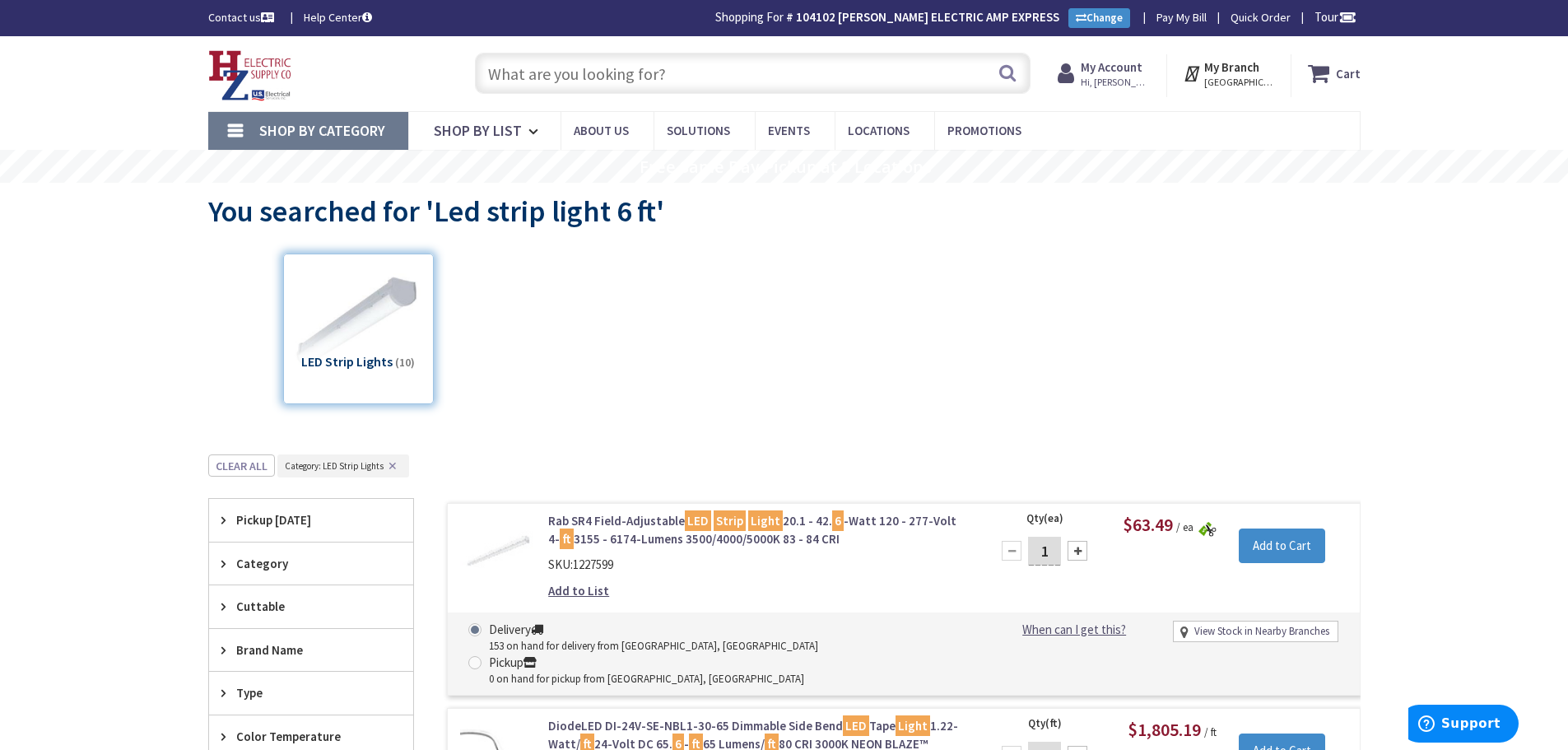
drag, startPoint x: 532, startPoint y: 83, endPoint x: 1151, endPoint y: 275, distance: 648.1
click at [538, 83] on input "text" at bounding box center [753, 74] width 556 height 41
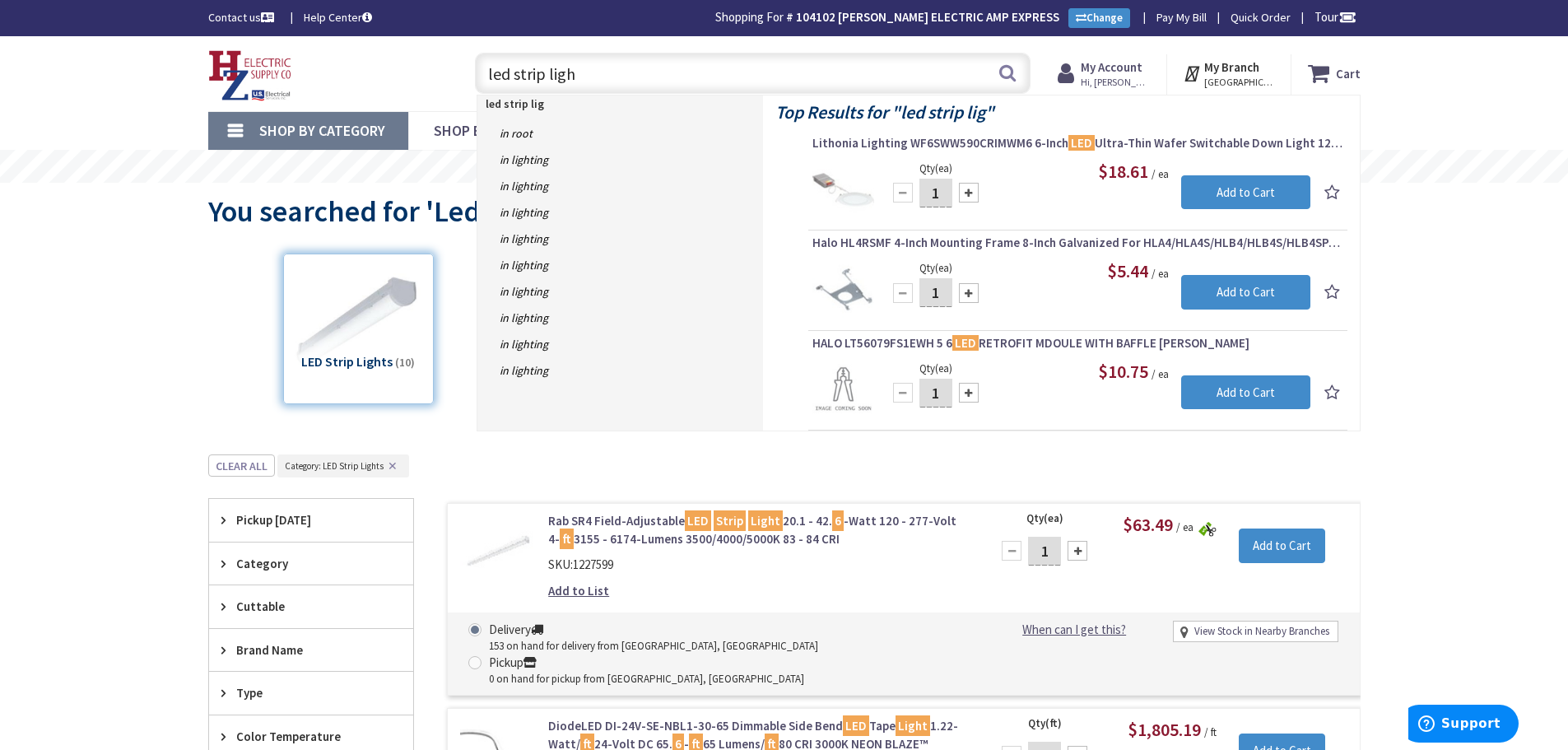
type input "led strip light"
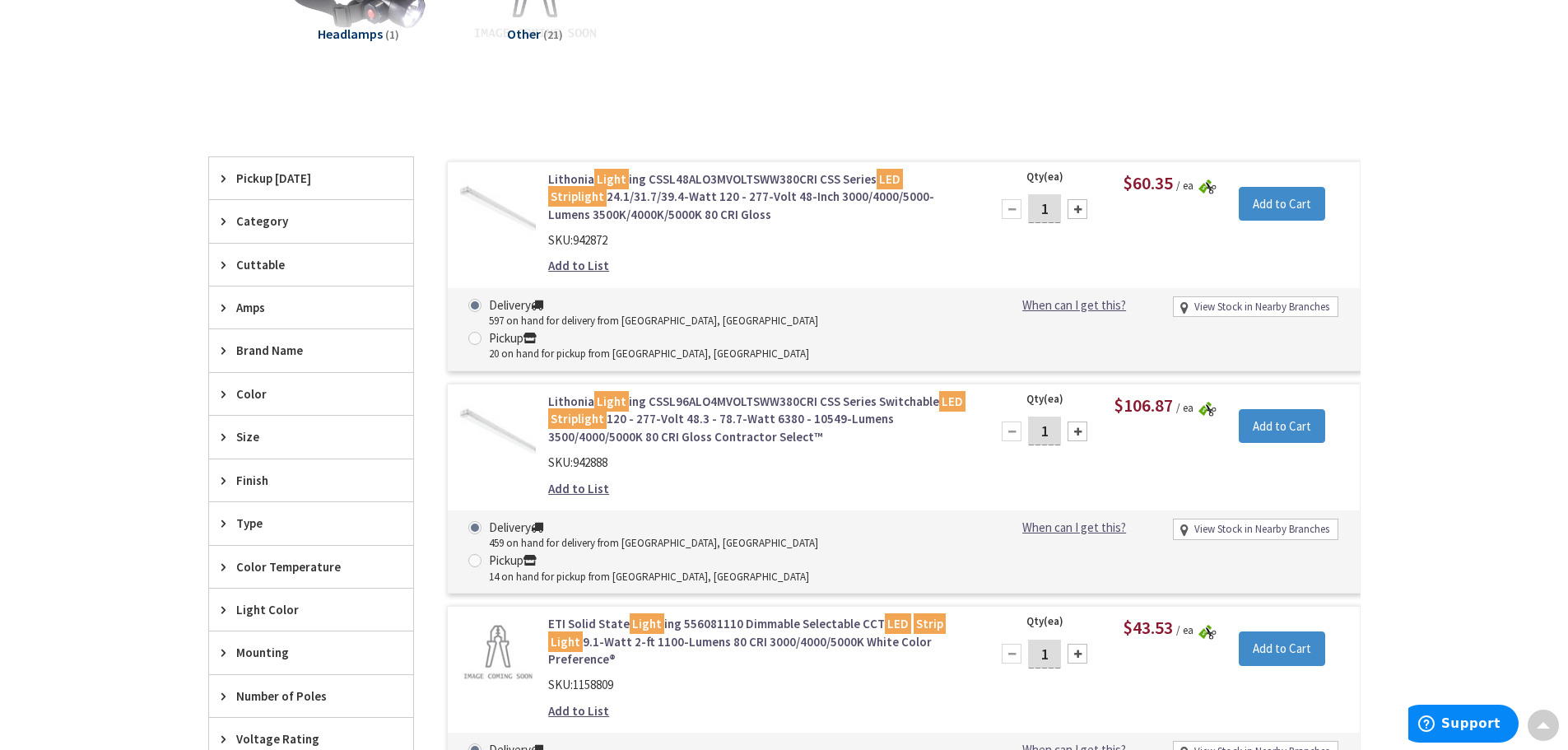
scroll to position [496, 0]
click at [246, 430] on span "Size" at bounding box center [303, 437] width 134 height 18
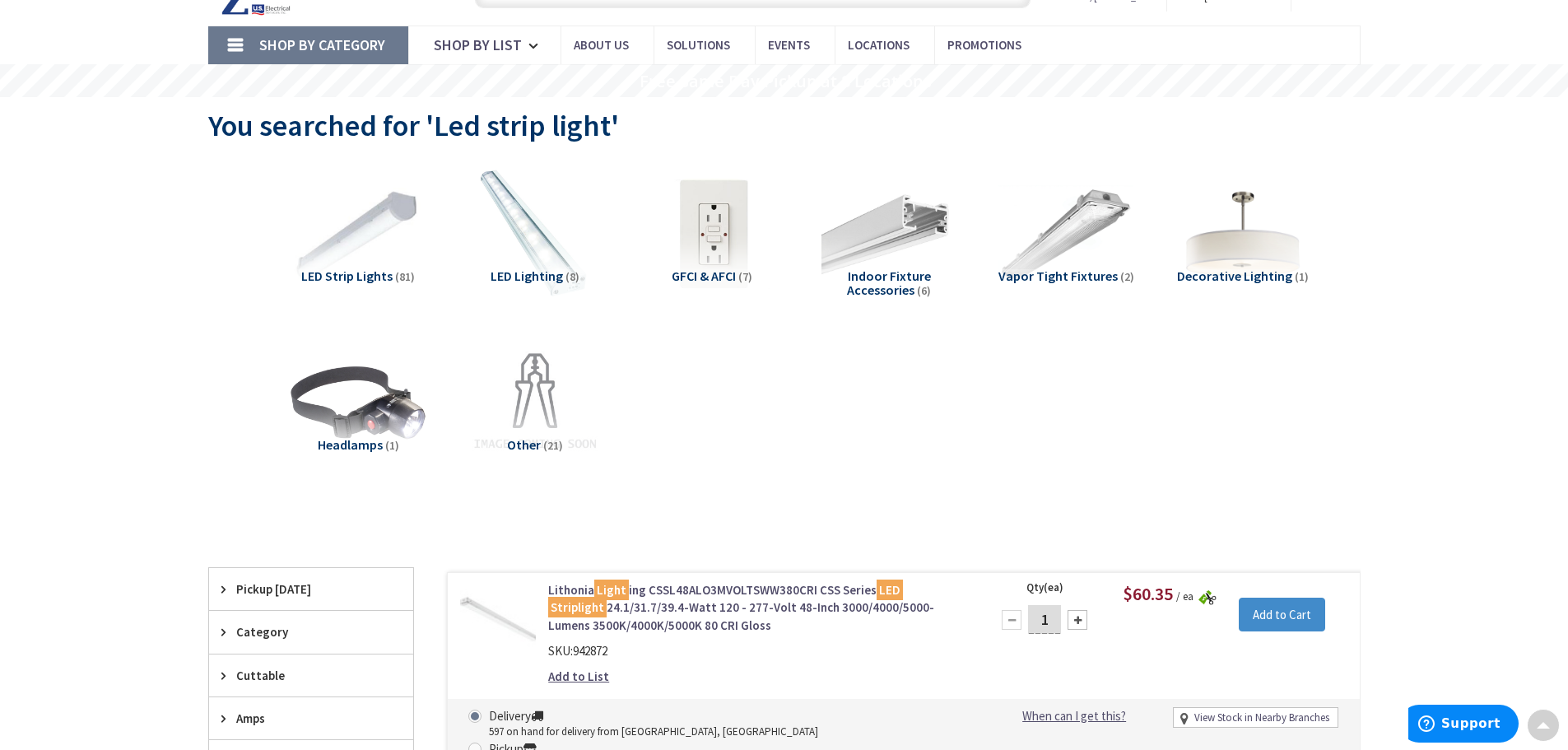
scroll to position [0, 0]
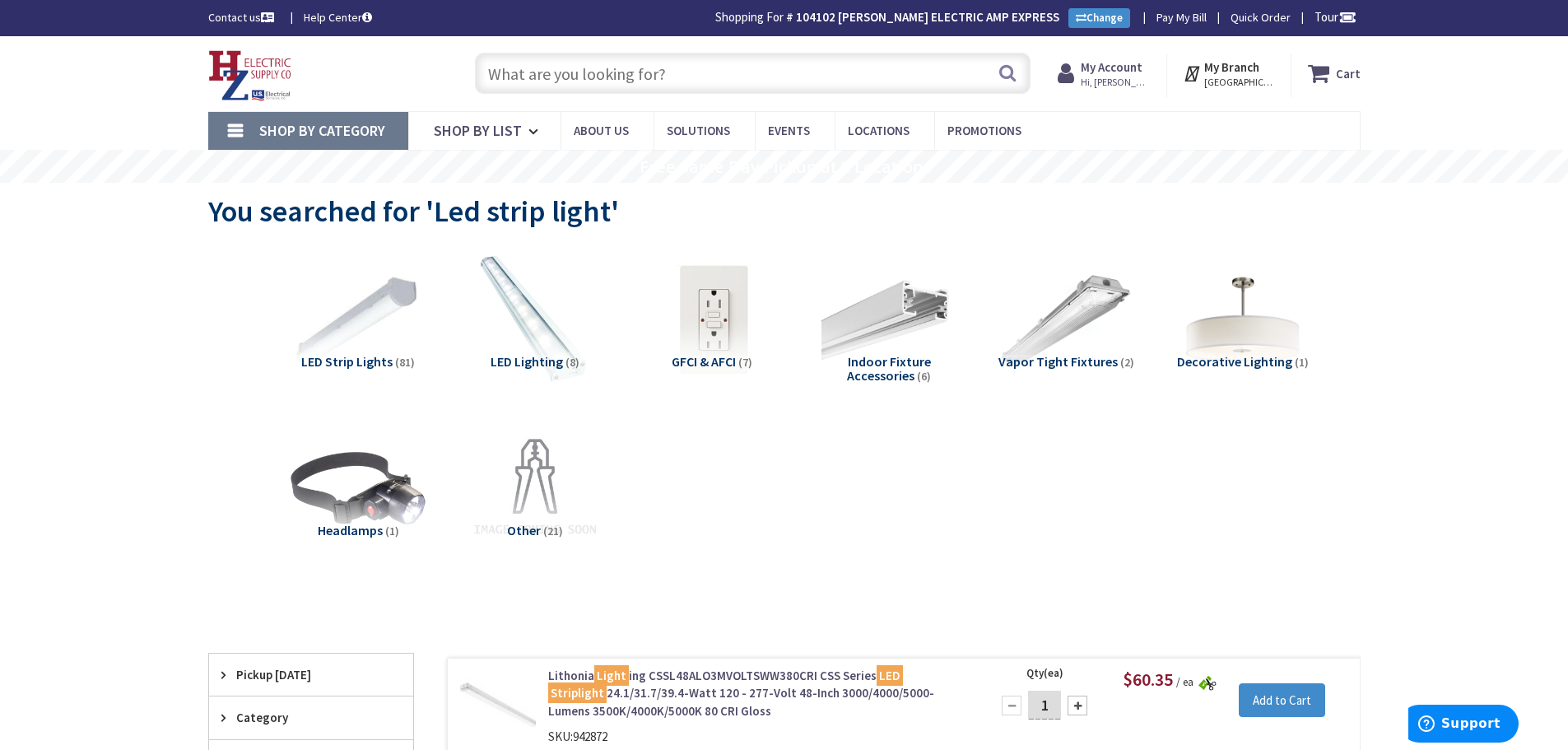
drag, startPoint x: 630, startPoint y: 60, endPoint x: 1496, endPoint y: 154, distance: 871.1
click at [657, 72] on input "text" at bounding box center [753, 74] width 556 height 41
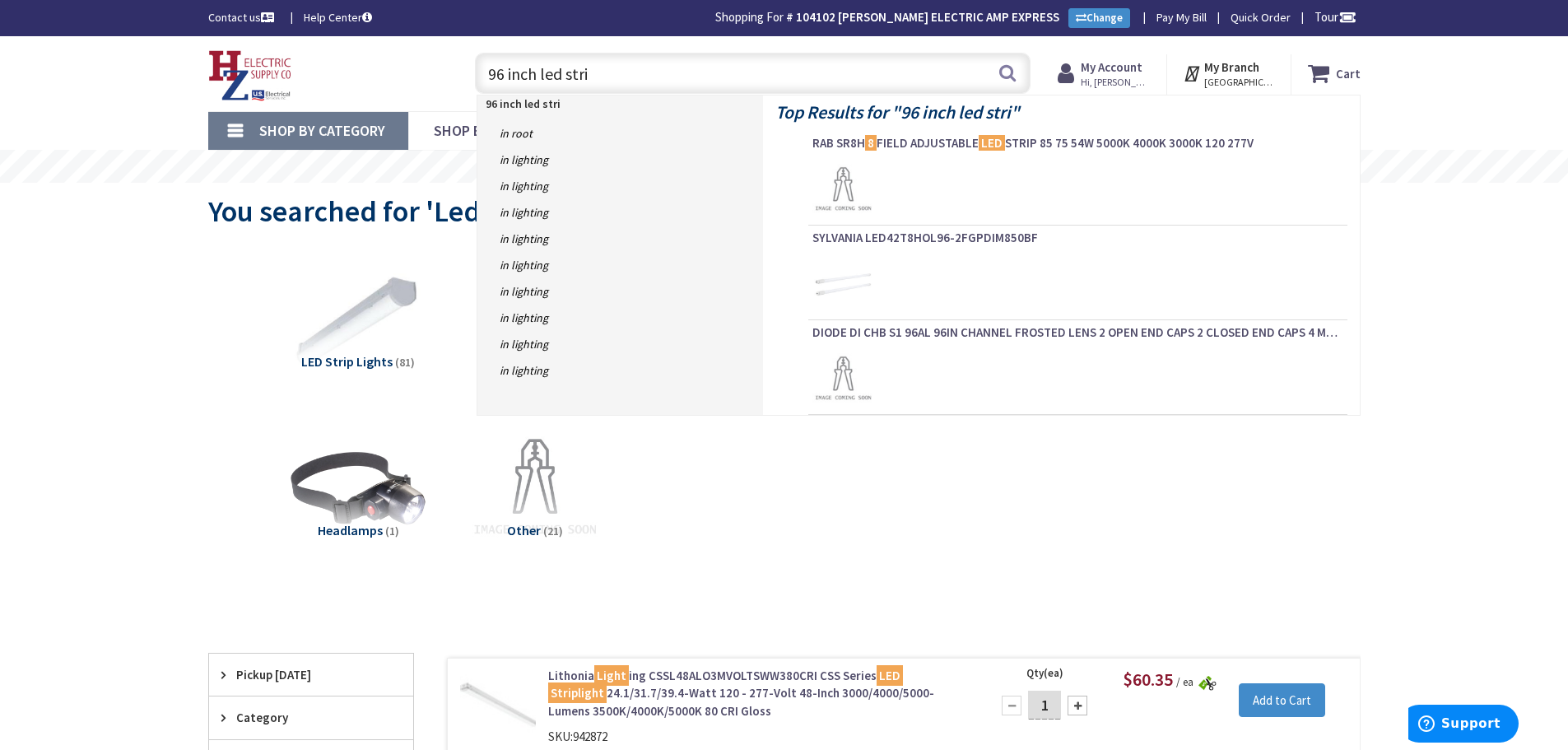
type input "96 inch led strip"
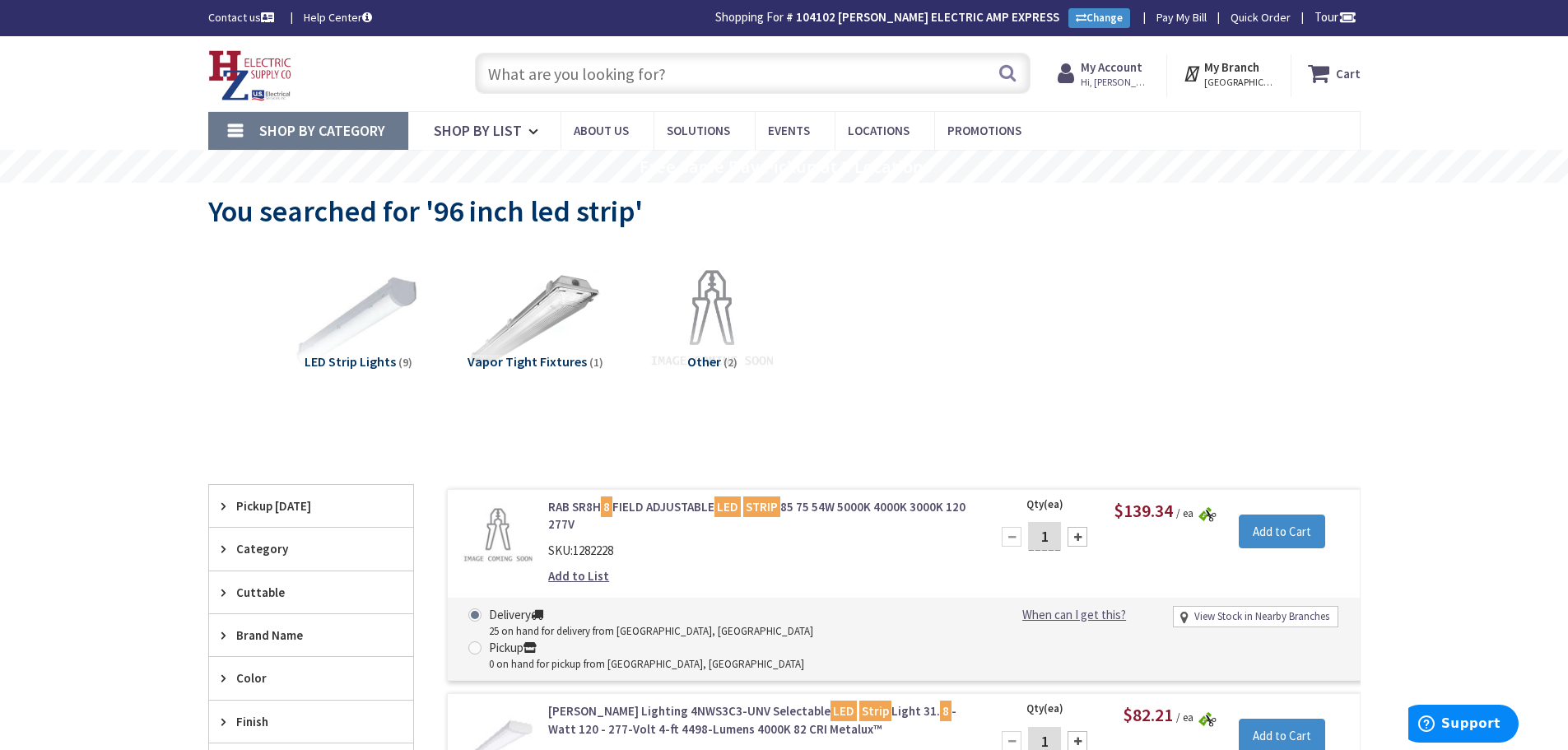
drag, startPoint x: 542, startPoint y: 71, endPoint x: 682, endPoint y: 91, distance: 141.4
click at [540, 71] on input "text" at bounding box center [753, 74] width 556 height 41
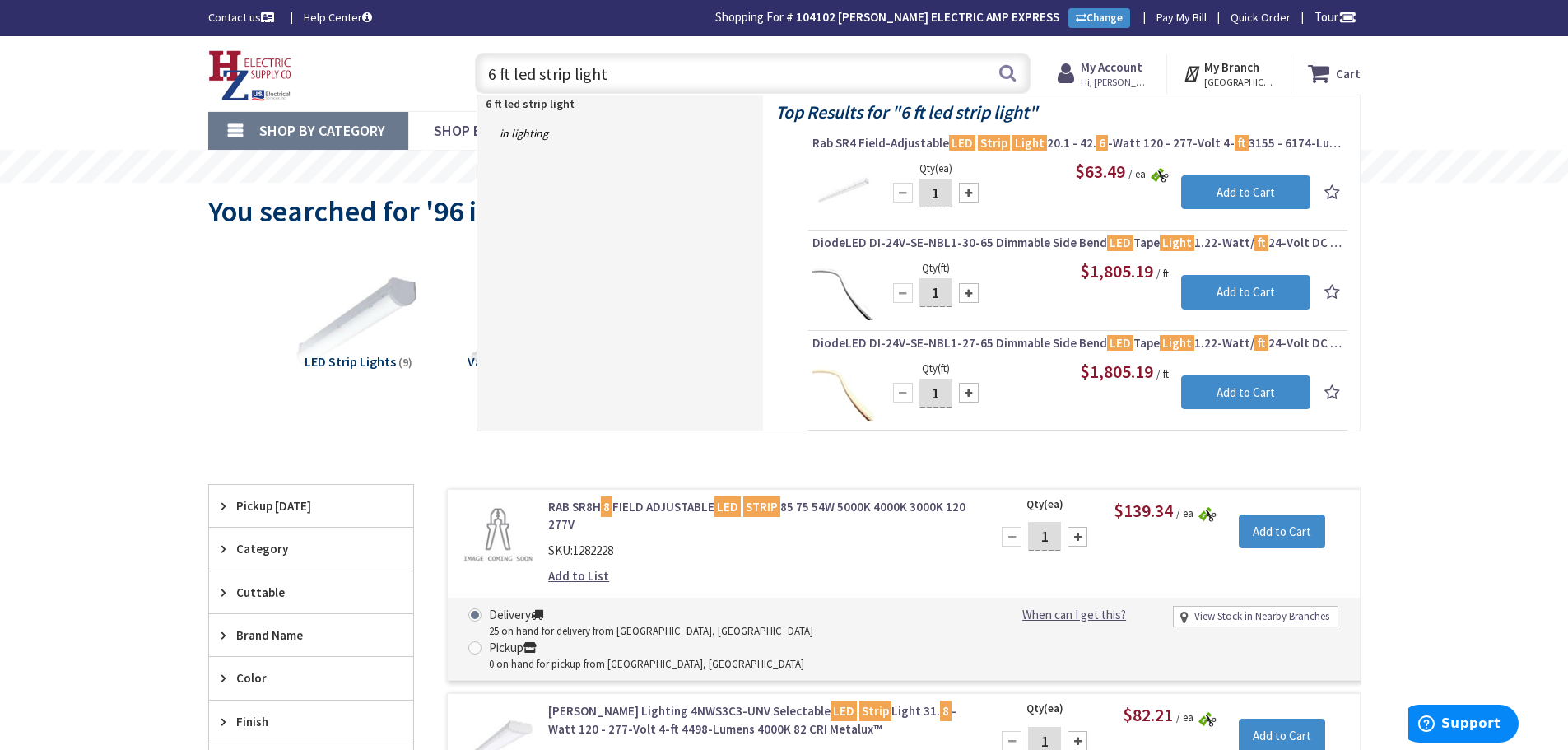
click at [494, 83] on input "6 ft led strip light" at bounding box center [753, 74] width 556 height 41
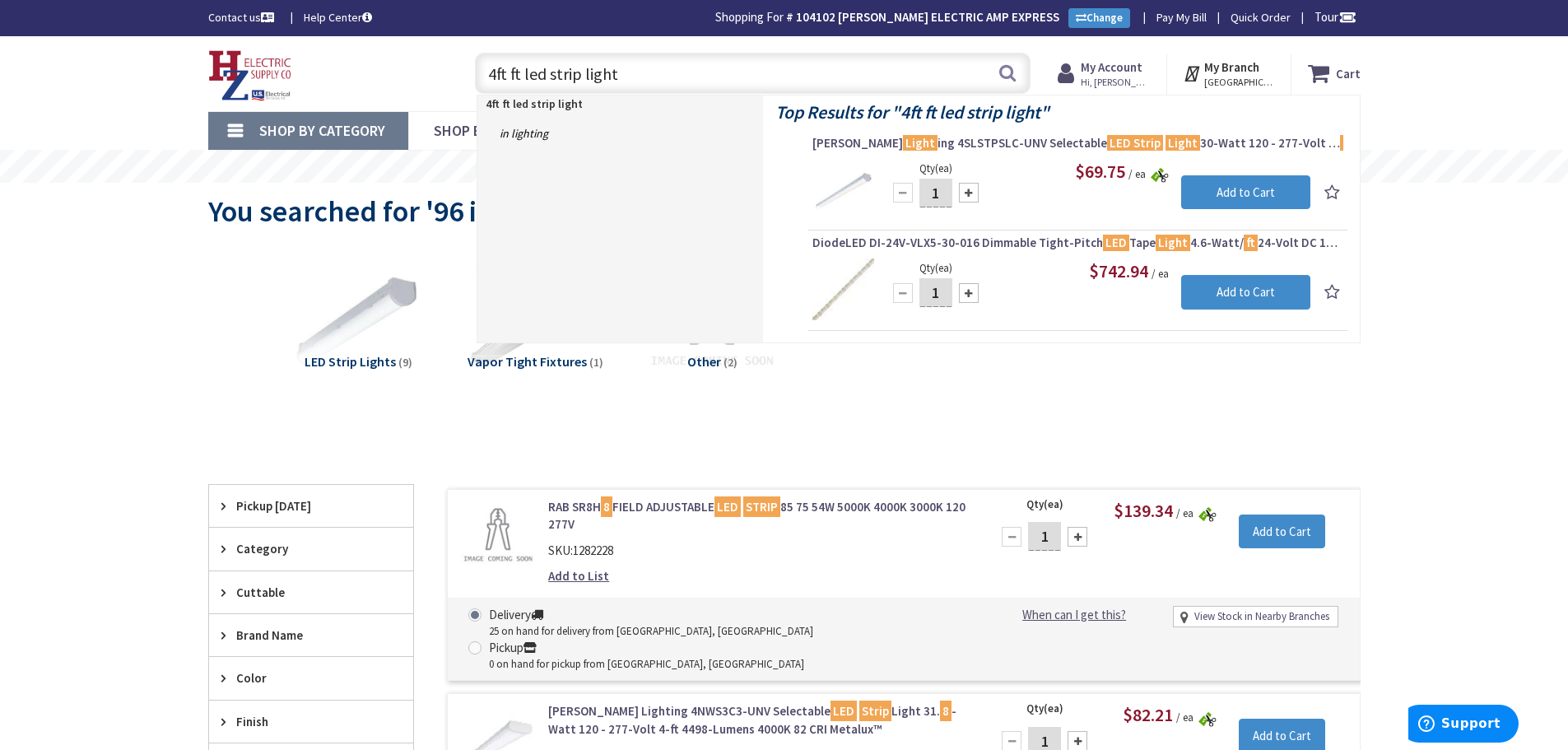
click at [504, 72] on input "4ft ft led strip light" at bounding box center [753, 74] width 556 height 41
click at [494, 77] on input "4ft ft led strip light" at bounding box center [753, 74] width 556 height 41
type input "8ft ft led strip light"
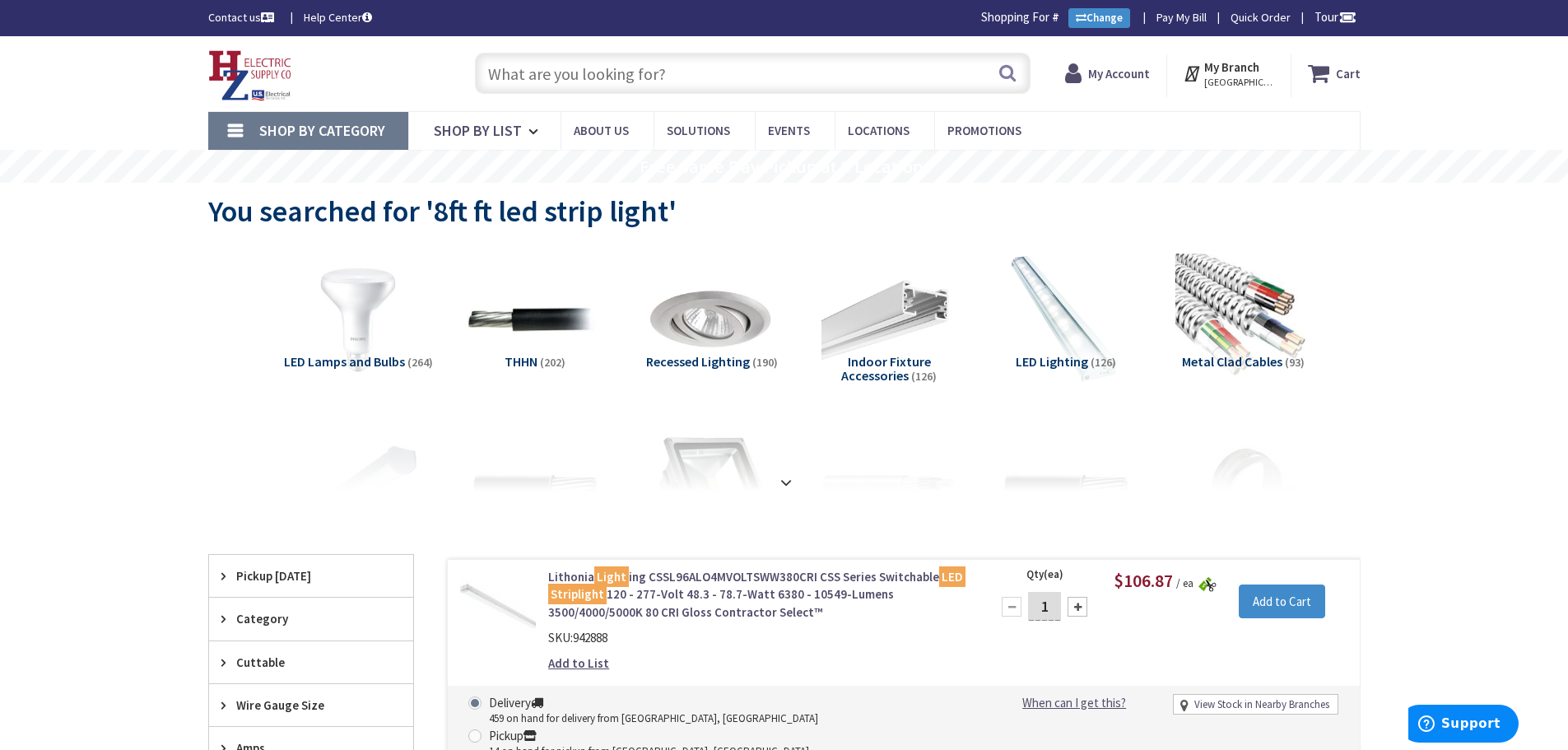
click at [510, 63] on input "text" at bounding box center [753, 74] width 556 height 41
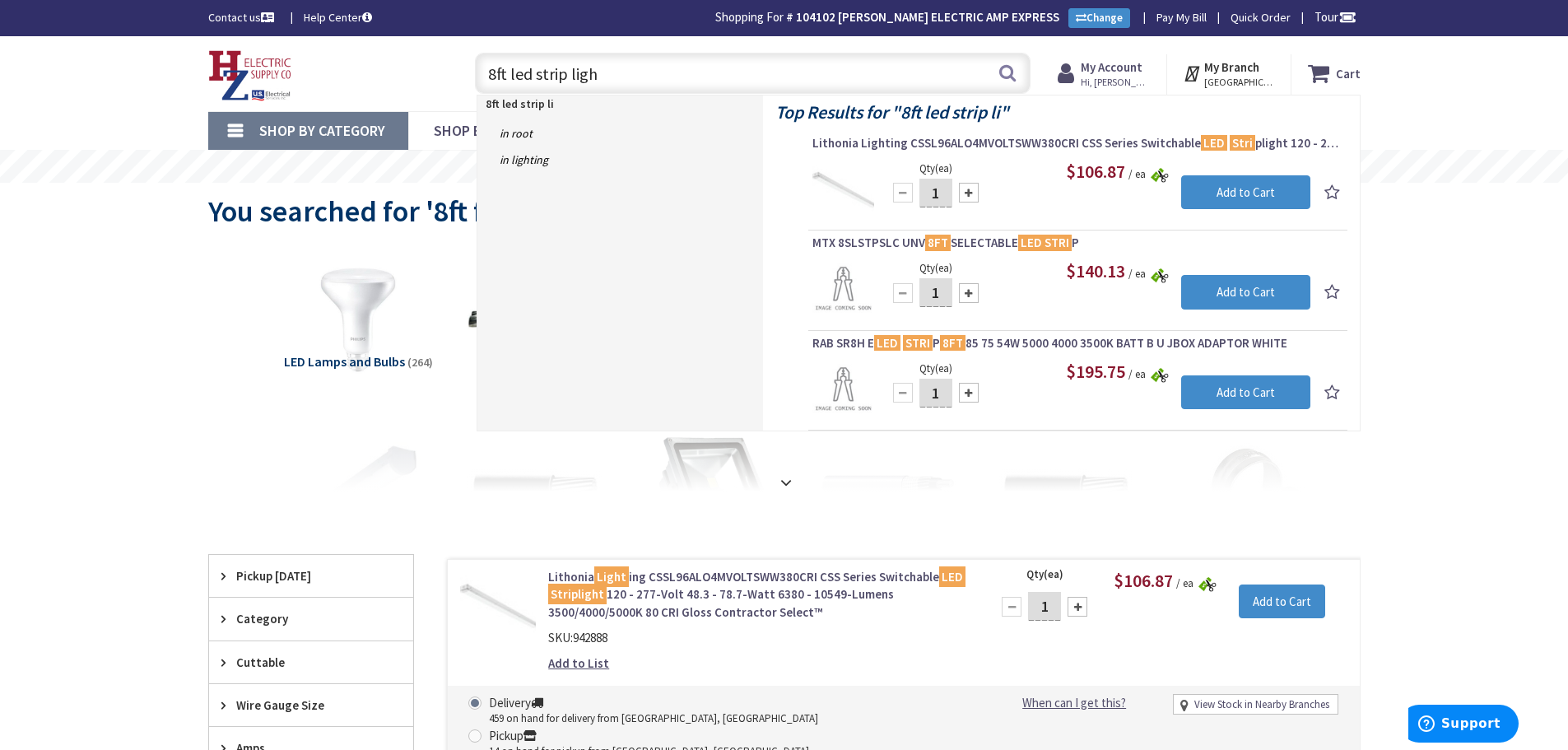
type input "8ft led strip light"
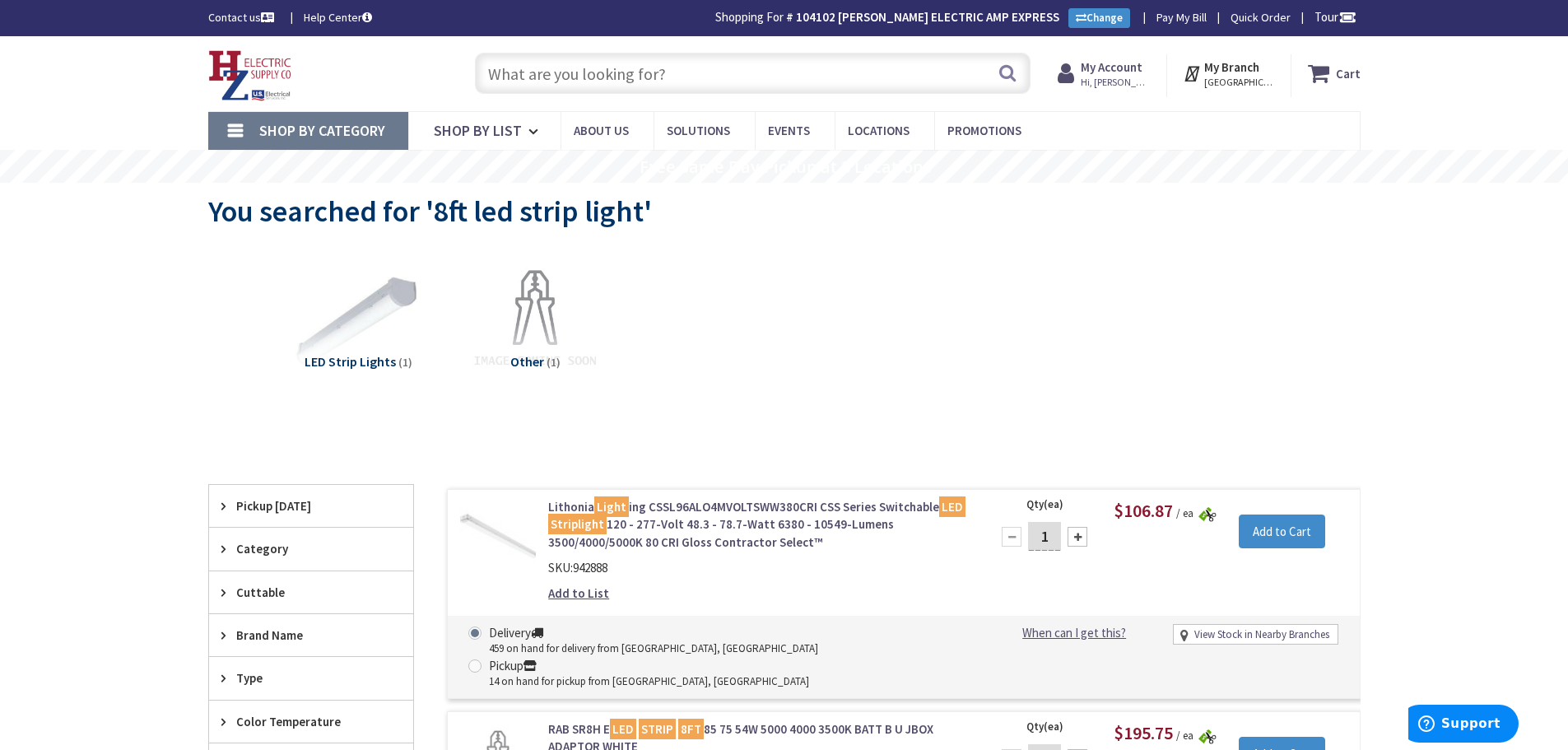
click at [532, 60] on input "text" at bounding box center [753, 74] width 556 height 41
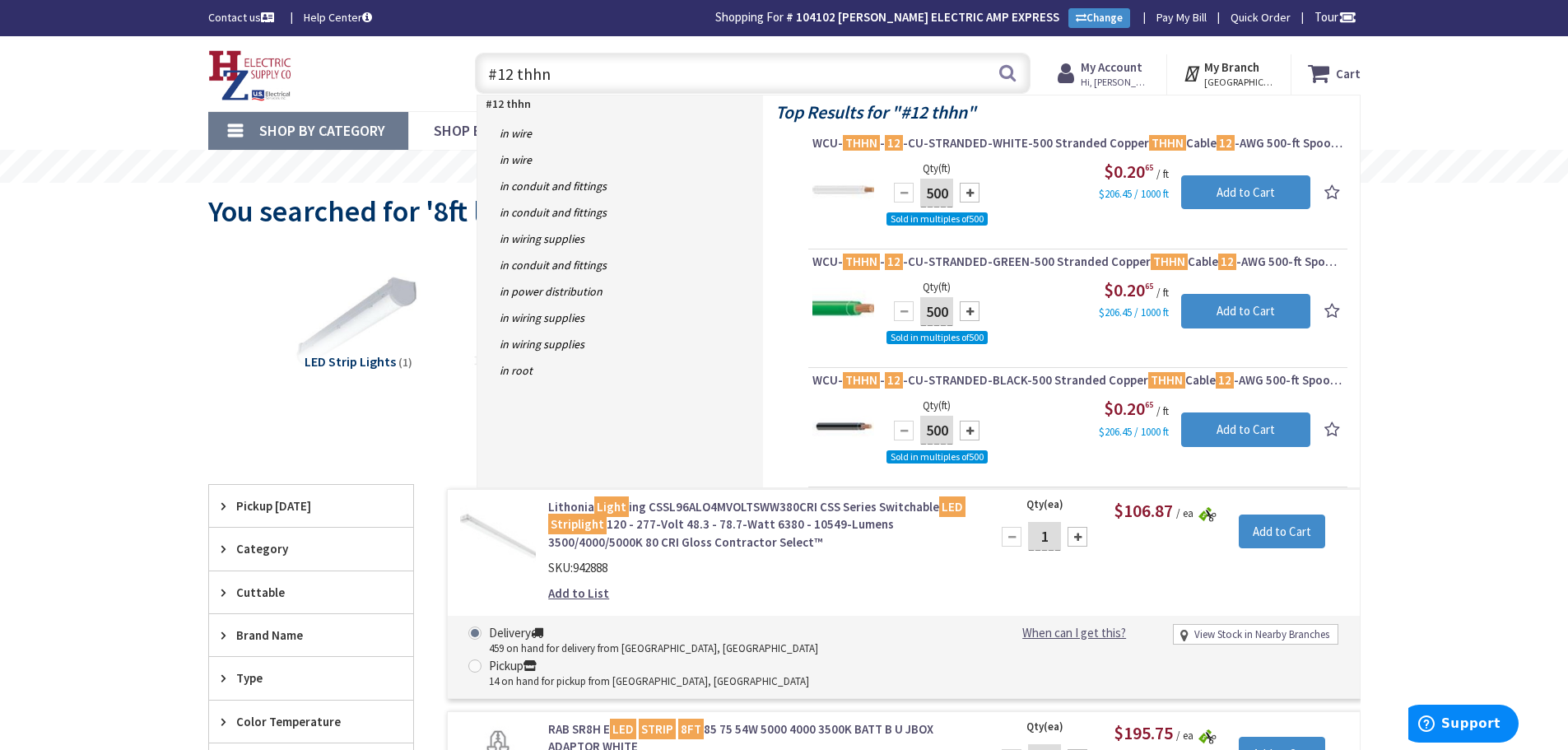
type input "#12 thhn"
click at [574, 68] on input "#12 thhn" at bounding box center [753, 74] width 556 height 41
drag, startPoint x: 574, startPoint y: 68, endPoint x: 201, endPoint y: 94, distance: 373.9
click at [167, 98] on div "Skip to Content Toggle Nav #12 thhn #12 thhn Search Cart My Cart Close" at bounding box center [784, 74] width 1235 height 75
